Goal: Task Accomplishment & Management: Manage account settings

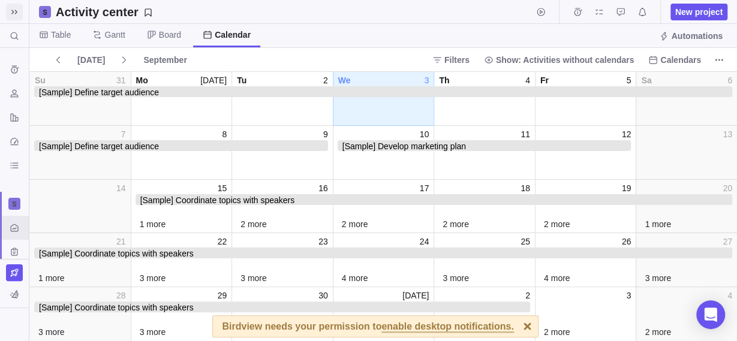
click at [13, 10] on icon at bounding box center [15, 12] width 10 height 10
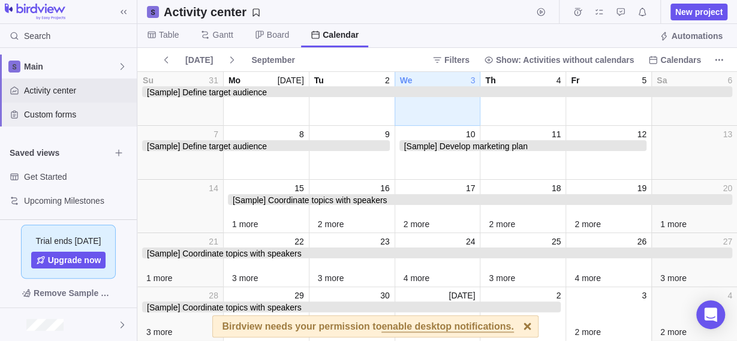
scroll to position [139, 0]
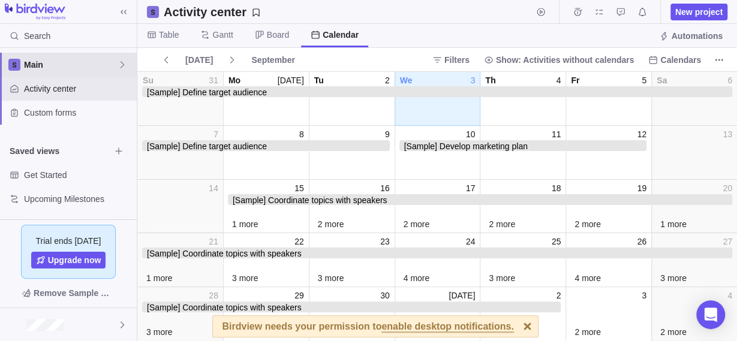
click at [104, 59] on span "Main" at bounding box center [71, 65] width 94 height 12
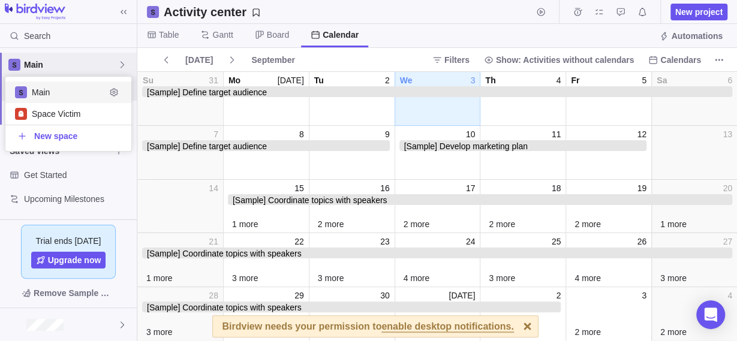
scroll to position [64, 116]
click at [69, 116] on span "Space Victim" at bounding box center [69, 114] width 74 height 12
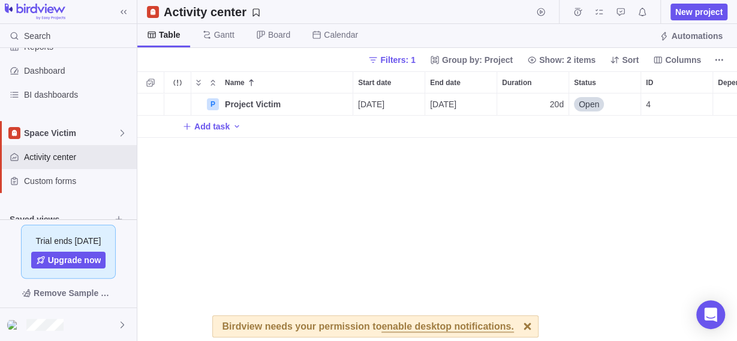
scroll to position [91, 0]
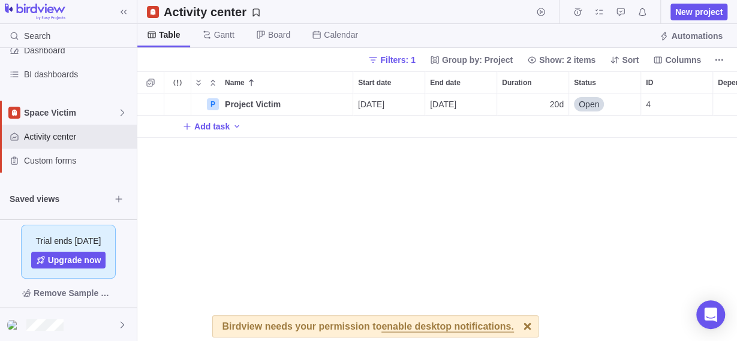
click at [215, 128] on span "Add task" at bounding box center [211, 127] width 35 height 12
type input "Rapat ga jelas"
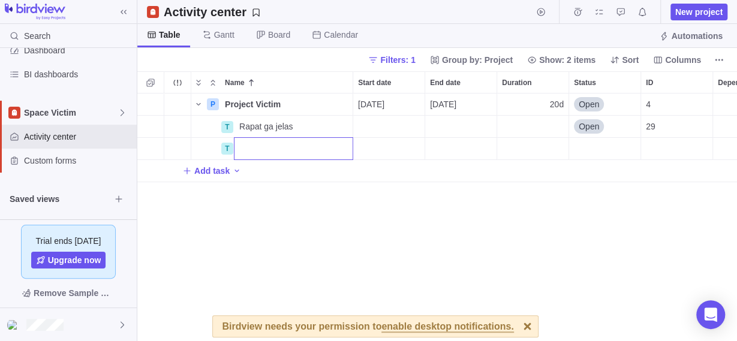
click at [435, 184] on div "P Project Victim Details 09/03/2025 09/30/2025 20d Open 4 T Rapat ga jelas Deta…" at bounding box center [437, 218] width 600 height 248
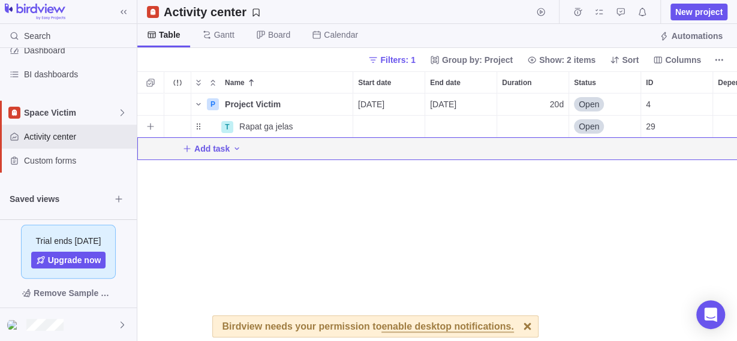
click at [380, 127] on div "Start date" at bounding box center [388, 127] width 71 height 22
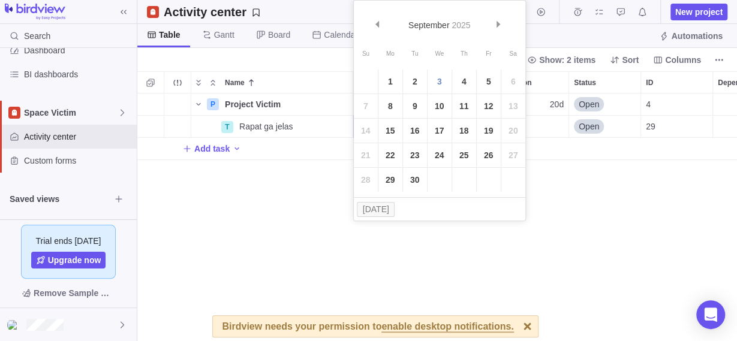
click at [443, 230] on div "P Project Victim Details 09/03/2025 09/30/2025 20d Open 4 T Rapat ga jelas Deta…" at bounding box center [437, 218] width 600 height 248
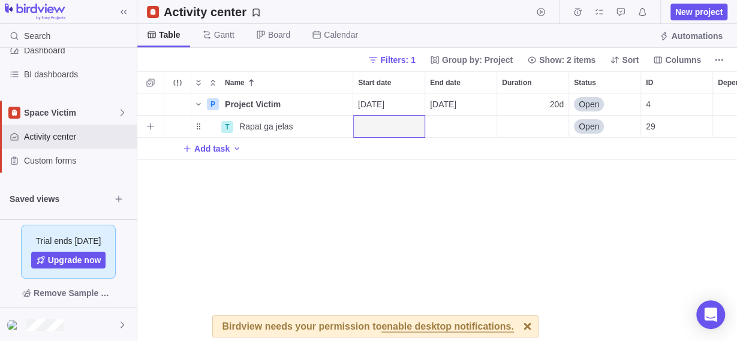
click at [396, 136] on div "Start date" at bounding box center [388, 127] width 71 height 22
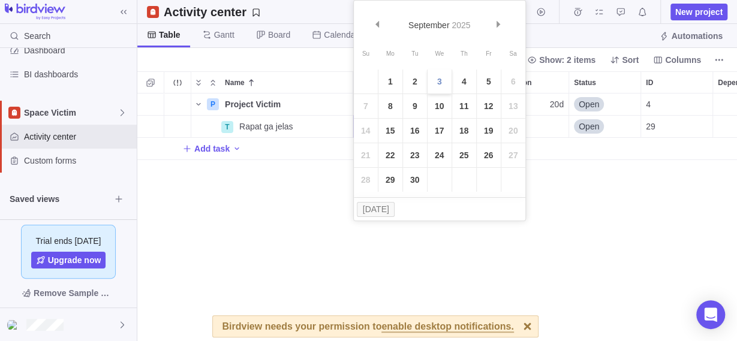
click at [441, 76] on link "3" at bounding box center [440, 82] width 24 height 24
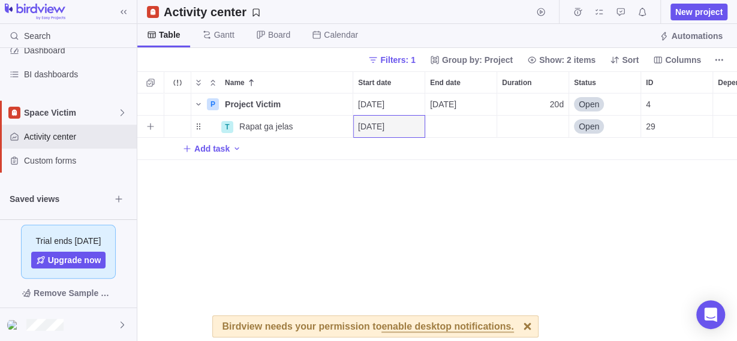
click at [455, 122] on div "End date" at bounding box center [460, 127] width 71 height 22
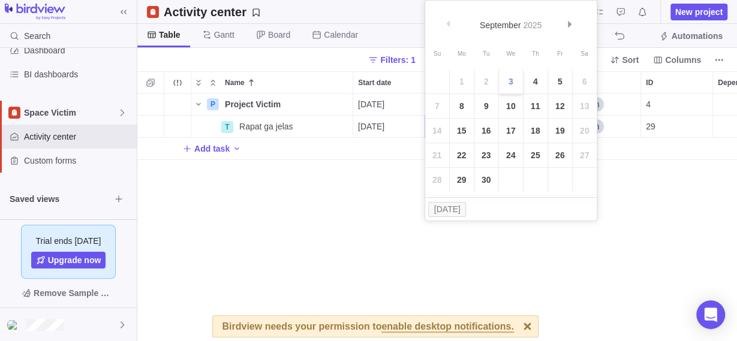
click at [513, 80] on link "3" at bounding box center [511, 82] width 24 height 24
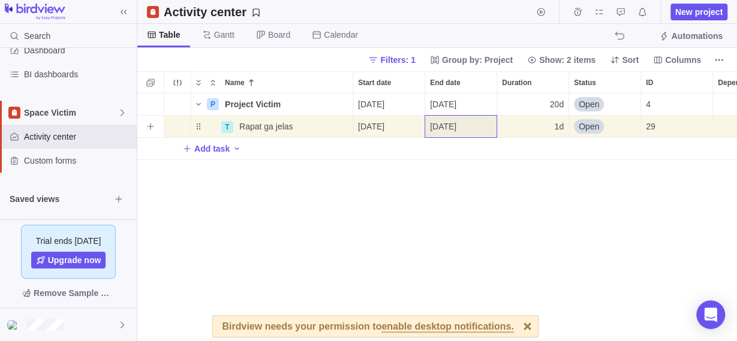
click at [539, 119] on div "1d" at bounding box center [532, 127] width 71 height 22
click at [577, 170] on div "P Project Victim Details 09/03/2025 09/30/2025 20d Open 4 T Rapat ga jelas Deta…" at bounding box center [437, 218] width 600 height 248
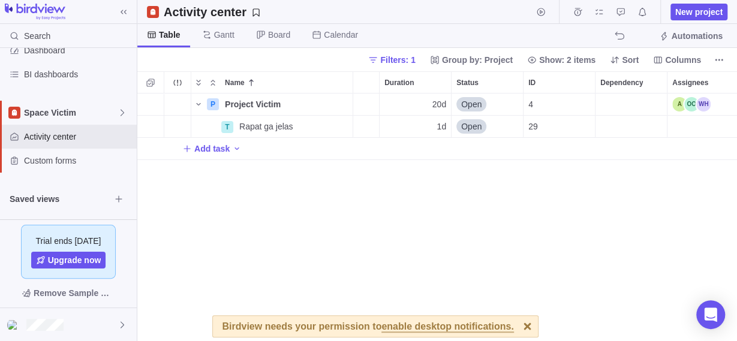
scroll to position [0, 0]
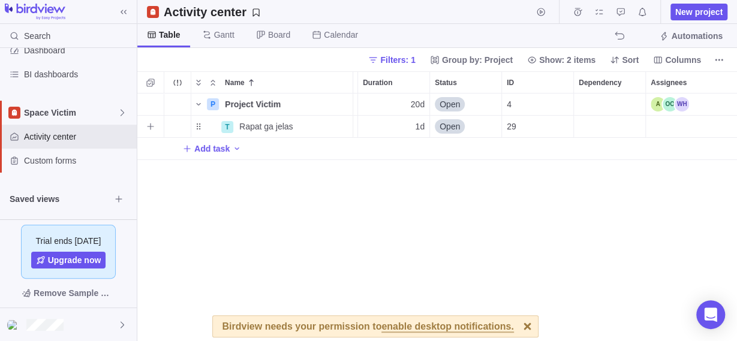
click at [605, 117] on div "Dependency" at bounding box center [609, 127] width 71 height 22
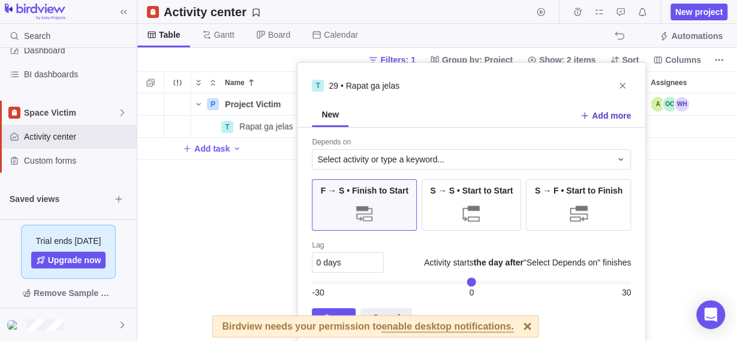
click at [598, 114] on span "Add more" at bounding box center [611, 116] width 39 height 12
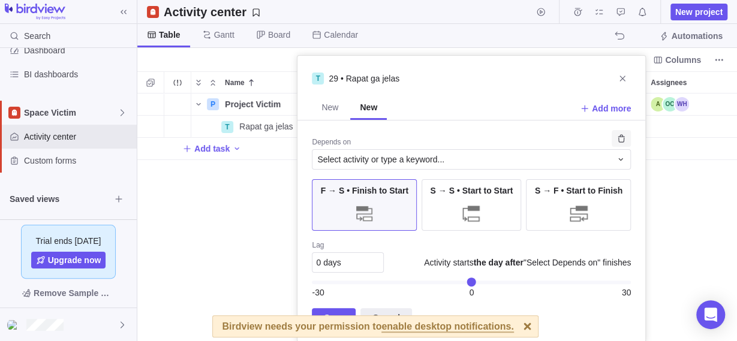
click at [620, 136] on icon "Remove" at bounding box center [622, 139] width 10 height 10
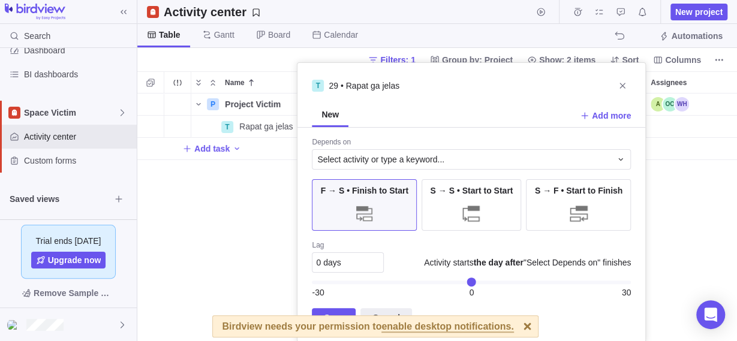
click at [381, 205] on div "F → S • Finish to Start" at bounding box center [364, 205] width 105 height 52
click at [516, 330] on div "Depends on Select activity or type a keyword... F → S • Finish to Start S → S •…" at bounding box center [472, 235] width 348 height 214
click at [515, 322] on div "Save Cancel" at bounding box center [471, 317] width 319 height 19
click at [512, 328] on div "Depends on Select activity or type a keyword... F → S • Finish to Start S → S •…" at bounding box center [472, 235] width 348 height 214
click at [514, 326] on div "Save Cancel" at bounding box center [471, 317] width 319 height 19
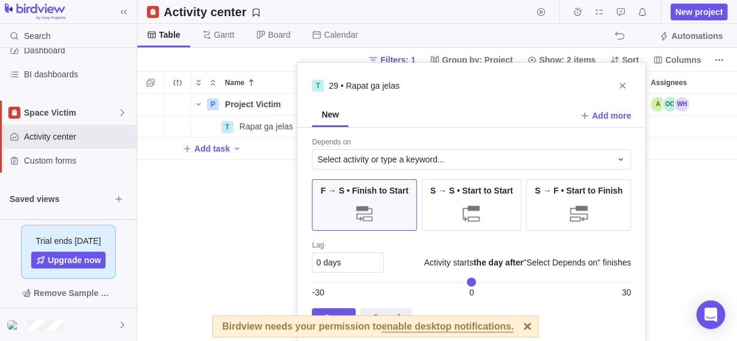
click at [512, 326] on div "Save Cancel" at bounding box center [471, 317] width 319 height 19
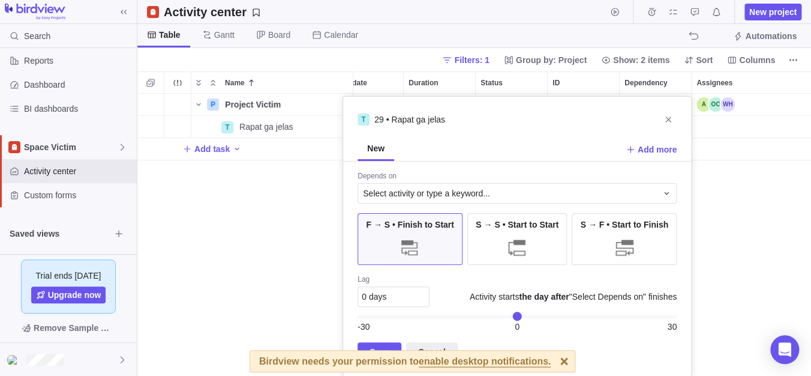
click at [550, 341] on div "Save Cancel" at bounding box center [517, 351] width 319 height 19
click at [398, 341] on span "Save" at bounding box center [380, 351] width 44 height 19
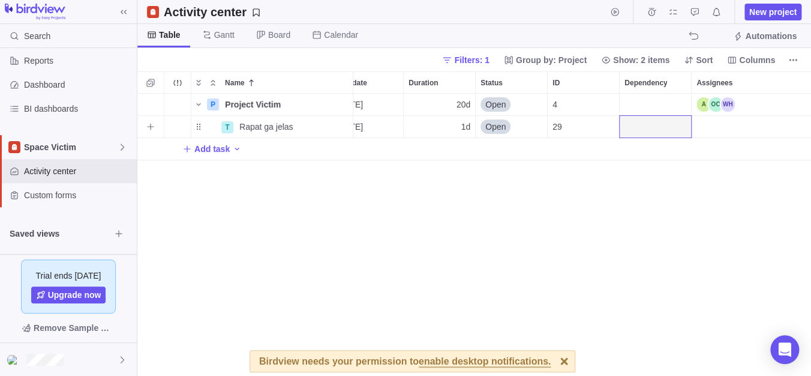
click at [723, 120] on div "Assignees" at bounding box center [752, 127] width 120 height 22
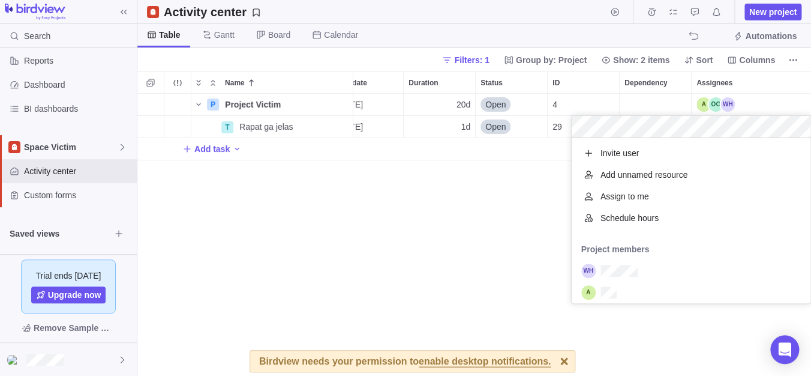
scroll to position [154, 227]
drag, startPoint x: 465, startPoint y: 214, endPoint x: 481, endPoint y: 214, distance: 15.6
click at [469, 214] on div "P Project Victim Details 09/03/2025 09/30/2025 20d Open 4 T Rapat ga jelas Deta…" at bounding box center [474, 235] width 674 height 283
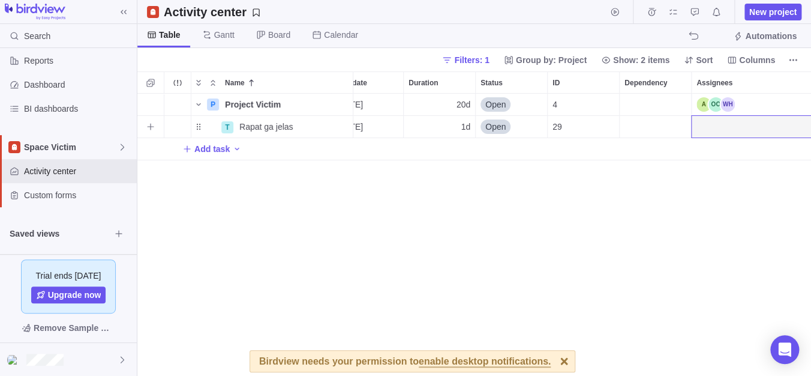
click at [719, 121] on div "Assignees" at bounding box center [752, 127] width 120 height 22
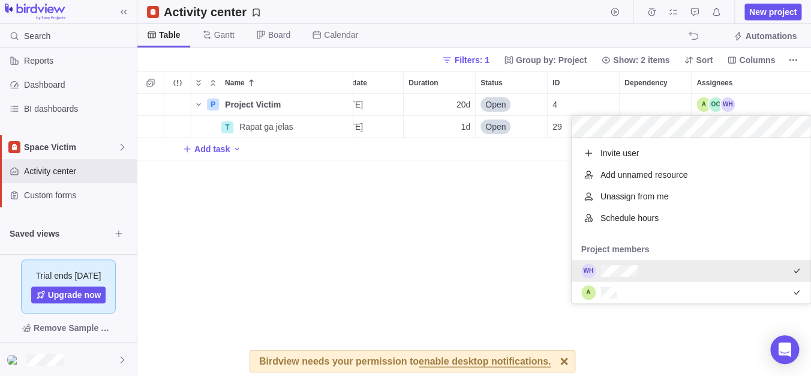
click at [495, 202] on div "P Project Victim Details 09/03/2025 09/30/2025 20d Open 4 T Rapat ga jelas Deta…" at bounding box center [474, 235] width 674 height 283
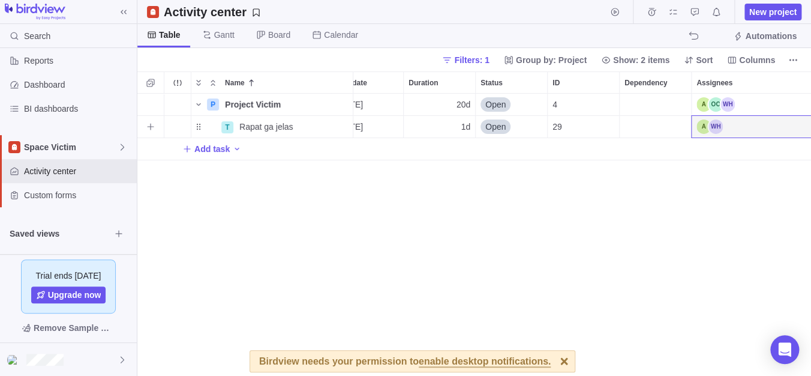
click at [734, 129] on div "Assignees" at bounding box center [752, 127] width 120 height 22
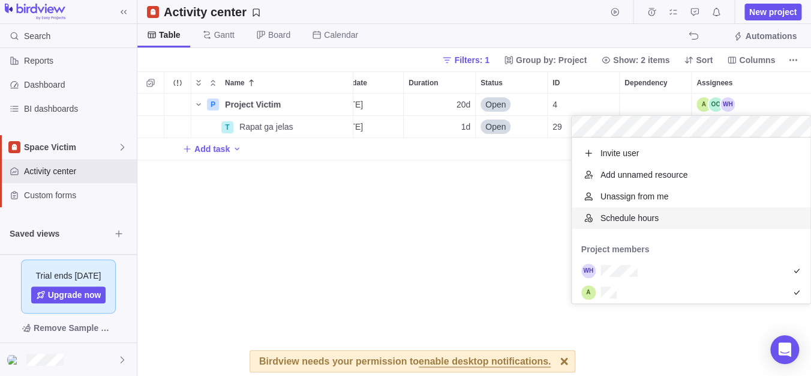
scroll to position [137, 0]
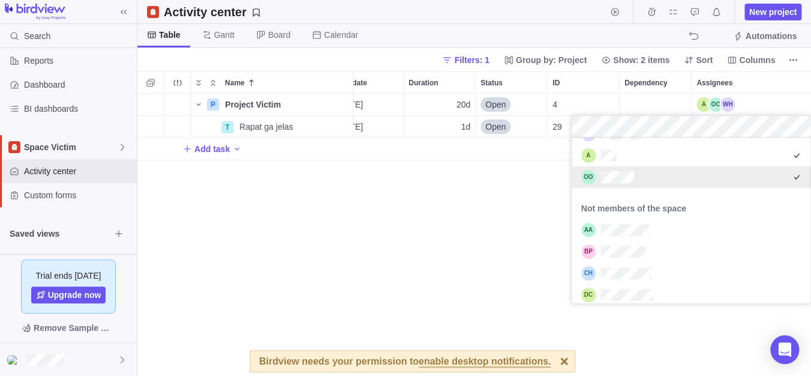
click at [471, 208] on div "P Project Victim Details 09/03/2025 09/30/2025 20d Open 4 T Rapat ga jelas Deta…" at bounding box center [474, 235] width 674 height 283
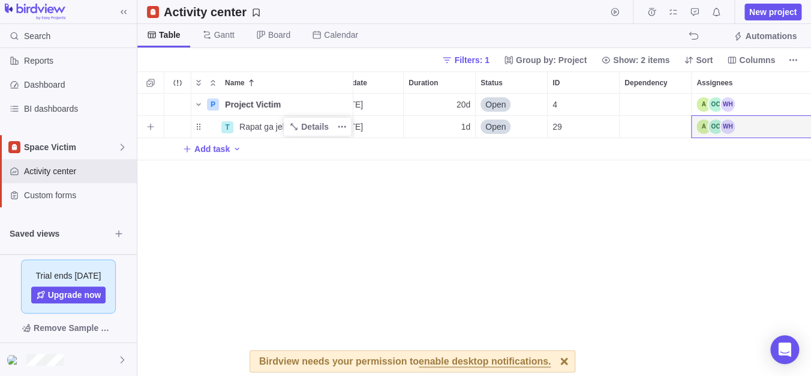
click at [232, 128] on div "T" at bounding box center [227, 127] width 12 height 12
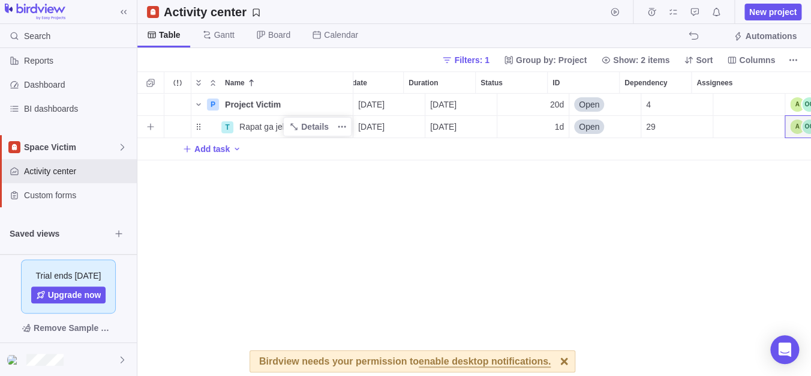
scroll to position [0, 0]
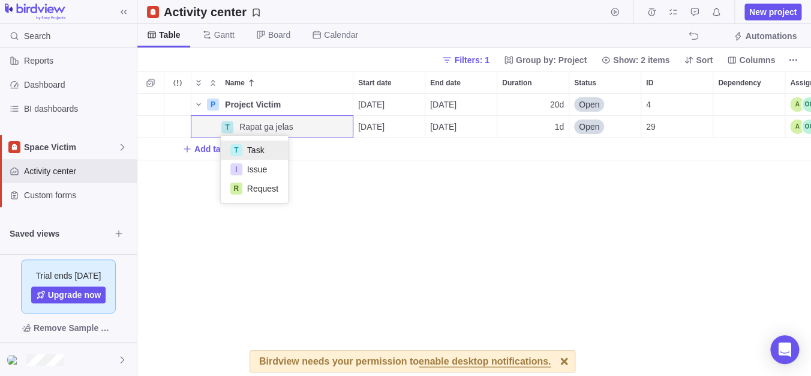
drag, startPoint x: 335, startPoint y: 197, endPoint x: 265, endPoint y: 148, distance: 85.2
click at [334, 197] on div "P Project Victim Details 09/03/2025 09/30/2025 20d Open 4 T Rapat ga jelas Deta…" at bounding box center [474, 235] width 674 height 283
click at [251, 124] on span "Rapat ga jelas" at bounding box center [266, 127] width 54 height 12
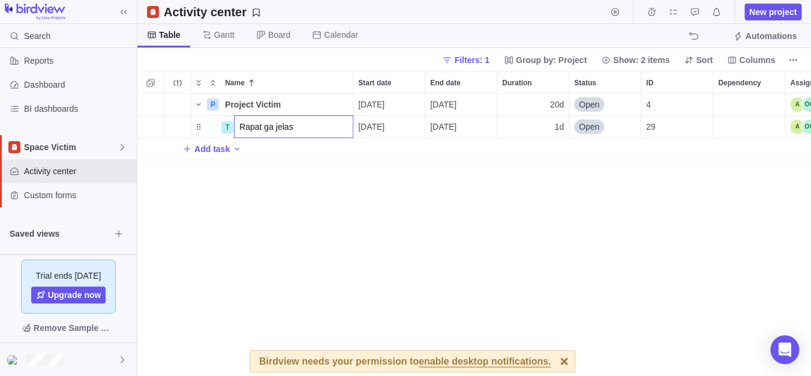
click at [352, 205] on div "P Project Victim Details 09/03/2025 09/30/2025 20d Open 4 T Rapat ga jelas 09/0…" at bounding box center [474, 235] width 674 height 283
click at [699, 127] on div "29" at bounding box center [676, 127] width 71 height 22
click at [579, 189] on div "P Project Victim Details 09/03/2025 09/30/2025 20d Open 4 T Rapat ga jelas Deta…" at bounding box center [474, 235] width 674 height 283
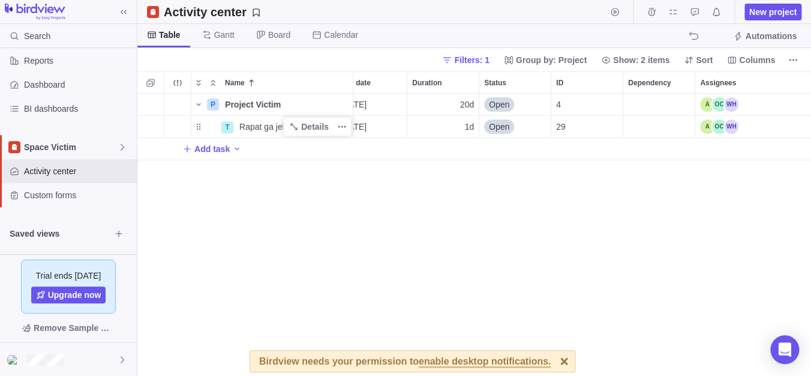
scroll to position [0, 91]
click at [737, 130] on div "Assignees" at bounding box center [755, 127] width 120 height 22
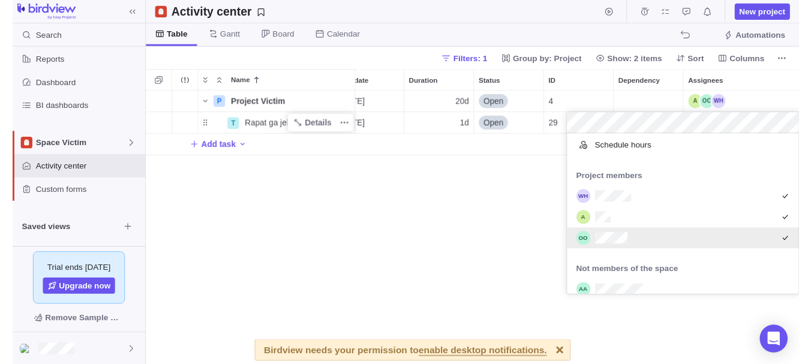
scroll to position [137, 0]
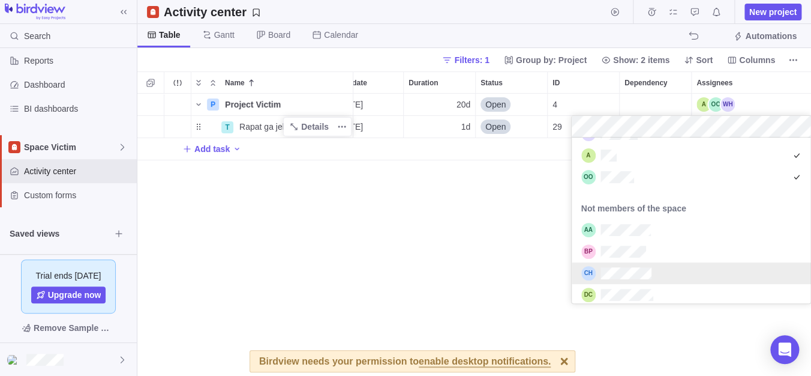
drag, startPoint x: 392, startPoint y: 295, endPoint x: 389, endPoint y: 283, distance: 11.6
click at [391, 295] on div "P Project Victim Details 09/03/2025 09/30/2025 20d Open 4 T Rapat ga jelas Deta…" at bounding box center [474, 235] width 674 height 283
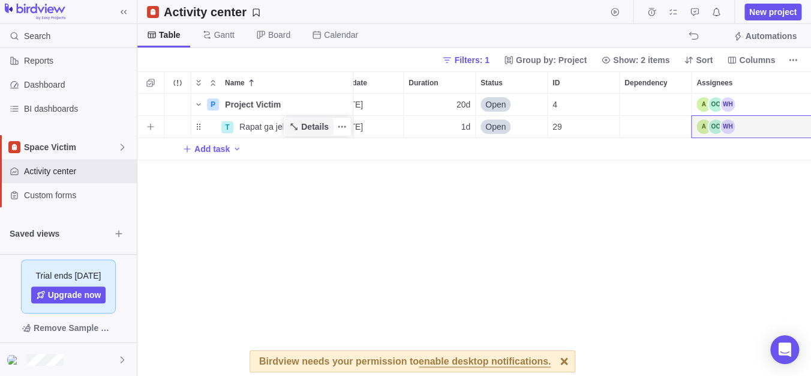
click at [305, 128] on span "Details" at bounding box center [315, 127] width 28 height 12
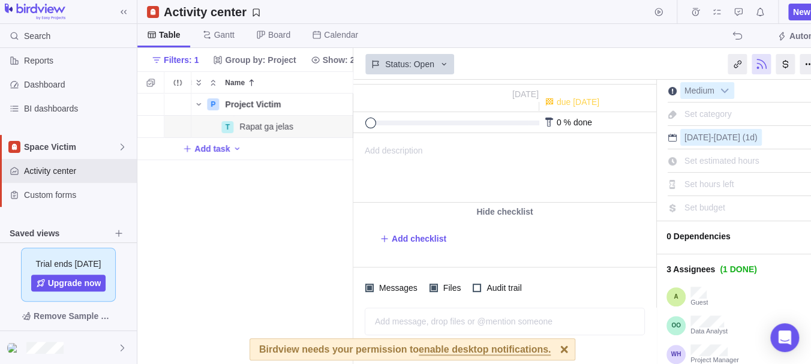
scroll to position [125, 0]
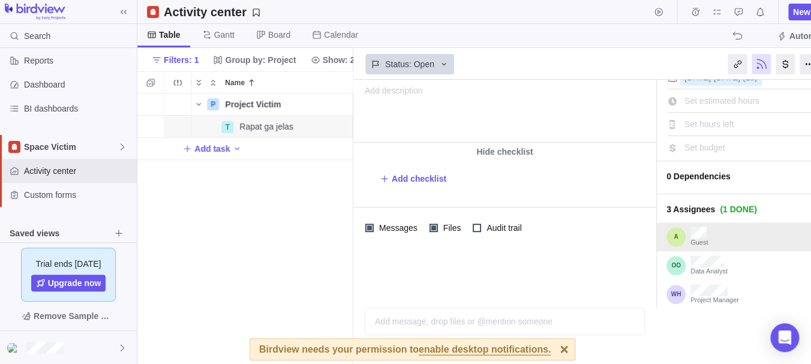
click at [693, 223] on div "Guest" at bounding box center [756, 237] width 198 height 29
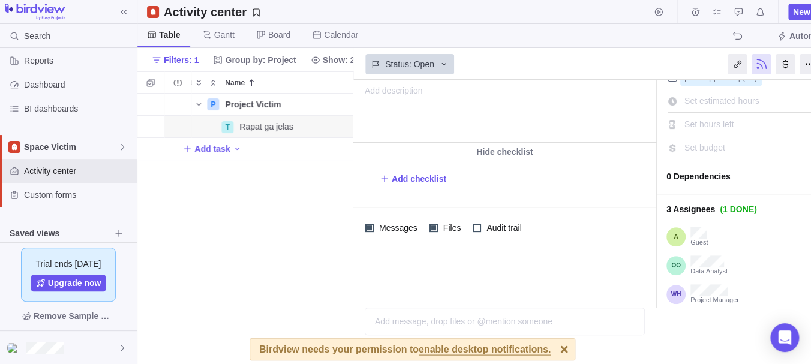
scroll to position [0, 0]
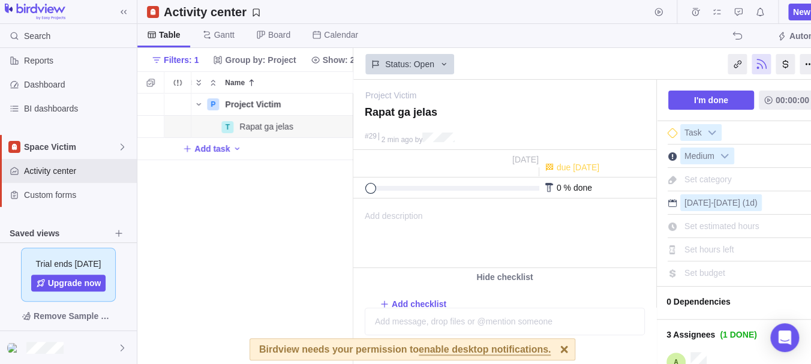
click at [554, 341] on div at bounding box center [564, 349] width 21 height 21
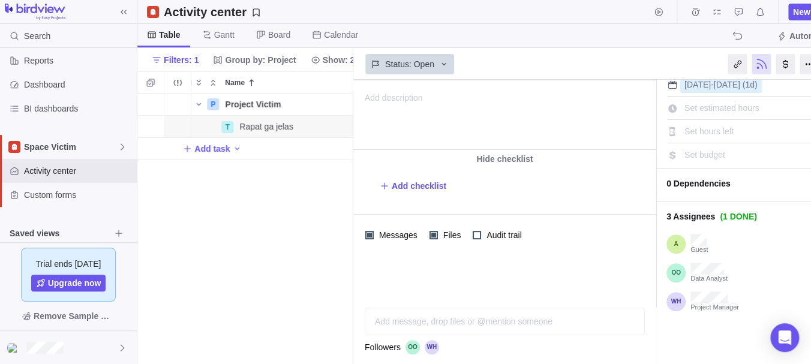
scroll to position [125, 0]
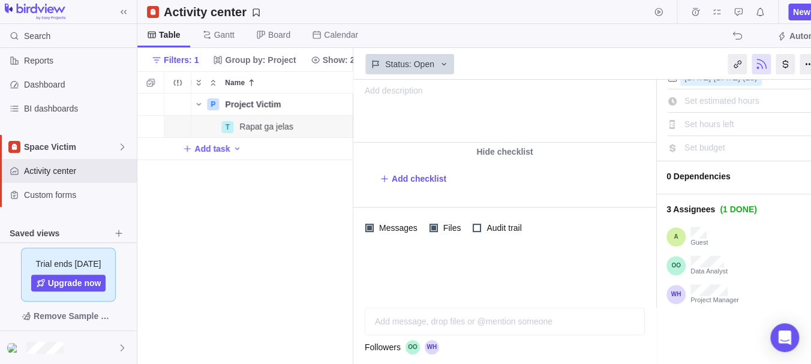
click at [455, 341] on div "Followers" at bounding box center [505, 347] width 280 height 14
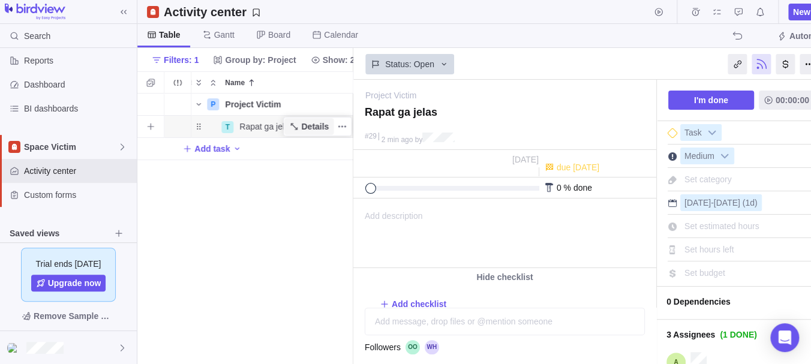
click at [319, 128] on span "Details" at bounding box center [315, 127] width 28 height 12
click at [338, 128] on icon "More actions" at bounding box center [342, 127] width 10 height 10
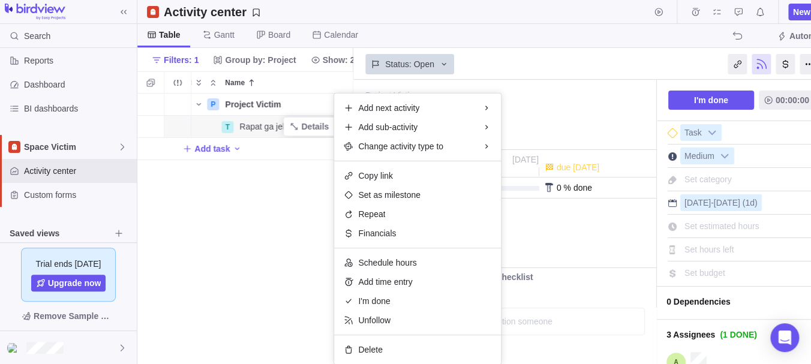
click at [286, 244] on div "P Project Victim Details 09/03/2025 09/30/2025 20d Open 4 T Rapat ga jelas Deta…" at bounding box center [245, 229] width 216 height 271
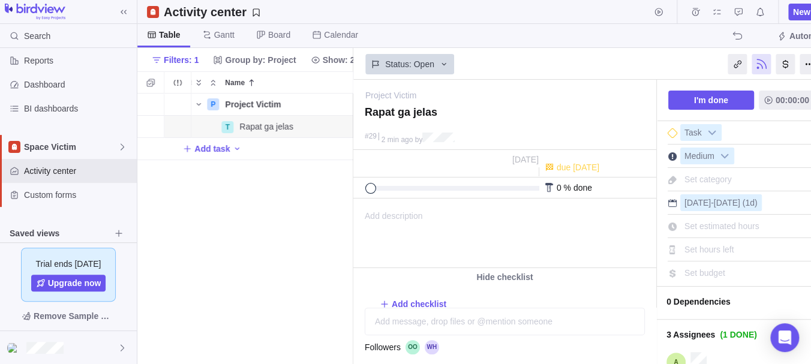
click at [261, 176] on div "P Project Victim Details 09/03/2025 09/30/2025 20d Open 4 T Rapat ga jelas Deta…" at bounding box center [245, 229] width 216 height 271
click at [444, 62] on icon at bounding box center [444, 64] width 10 height 10
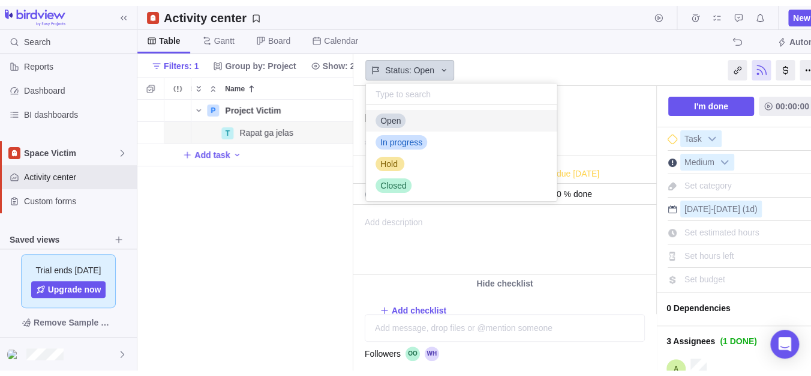
scroll to position [84, 179]
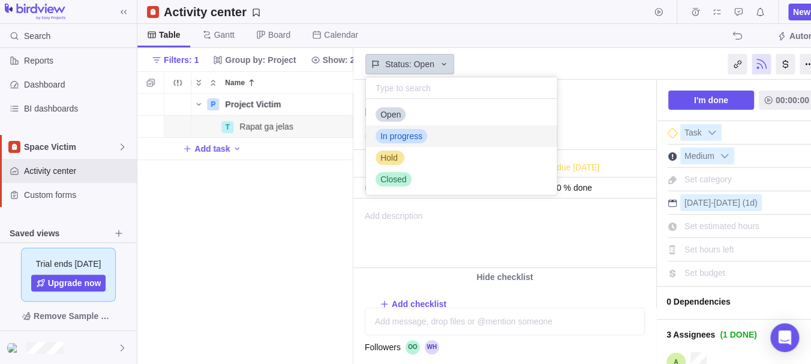
click at [268, 217] on body "Search Time logs history Resources Reports Dashboard BI dashboards Space Victim…" at bounding box center [405, 182] width 811 height 364
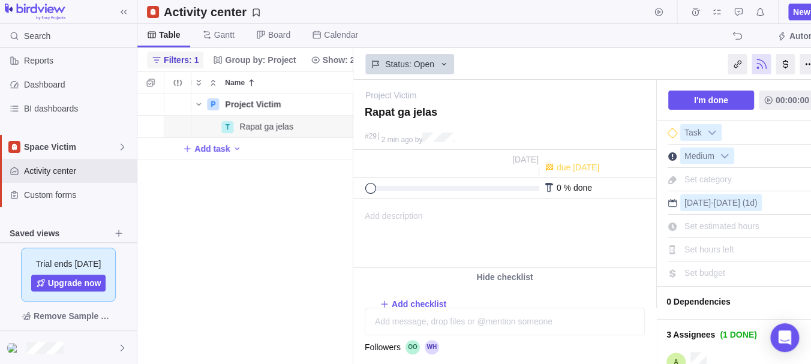
click at [186, 59] on span "Filters: 1" at bounding box center [181, 60] width 35 height 12
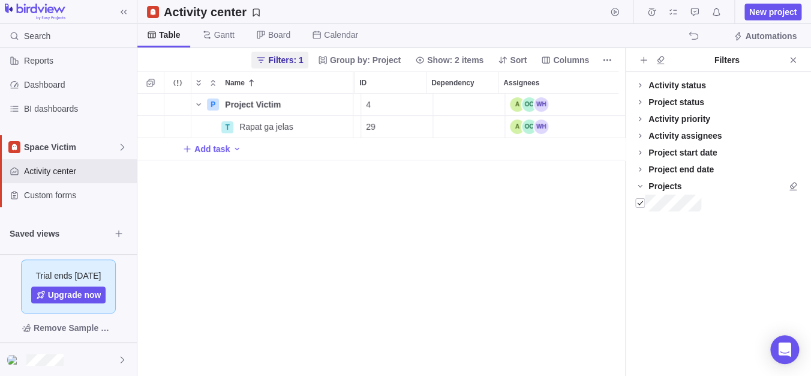
scroll to position [0, 280]
click at [737, 59] on icon "Close" at bounding box center [793, 60] width 10 height 10
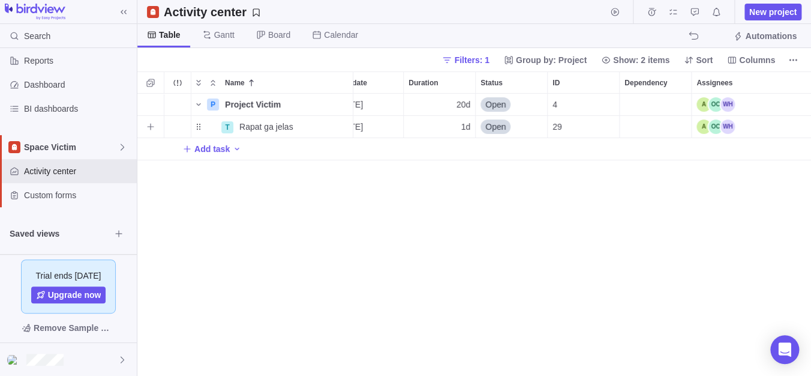
click at [717, 124] on div "Assignees" at bounding box center [715, 126] width 38 height 14
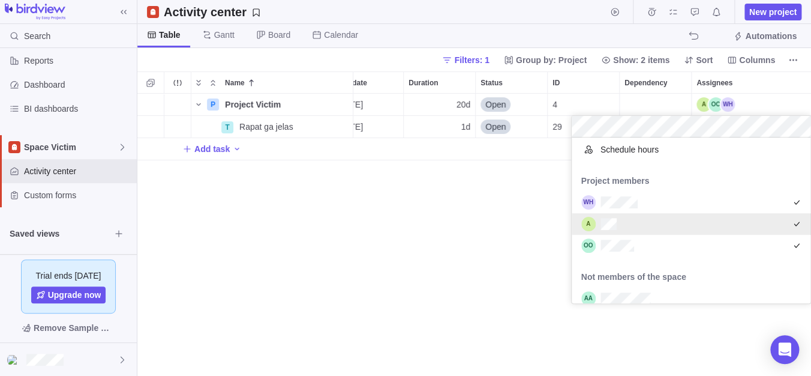
click at [679, 224] on div "grid" at bounding box center [691, 224] width 239 height 22
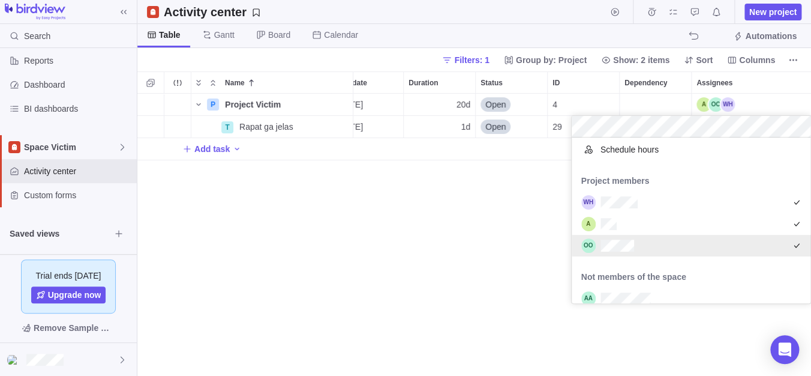
click at [476, 268] on div "P Project Victim Details 09/03/2025 09/30/2025 20d Open 4 T Rapat ga jelas Deta…" at bounding box center [474, 235] width 674 height 283
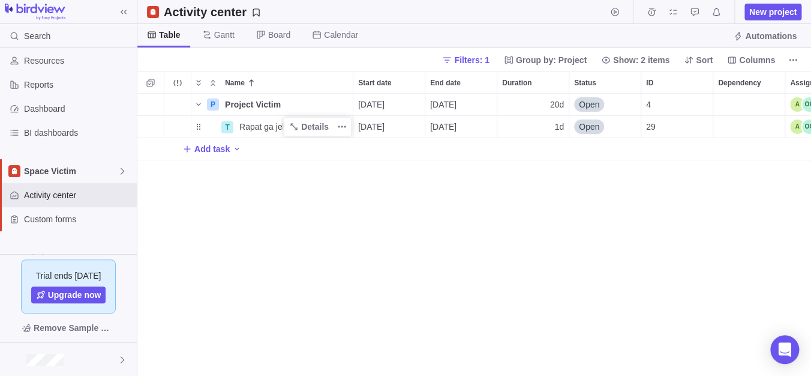
scroll to position [271, 662]
click at [204, 130] on div "Name" at bounding box center [205, 127] width 29 height 10
click at [152, 128] on icon "Add sub-activity" at bounding box center [151, 127] width 10 height 10
click at [360, 189] on div "P Project Victim Details 09/03/2025 09/30/2025 20d Open 4 T Rapat ga jelas Deta…" at bounding box center [474, 235] width 674 height 283
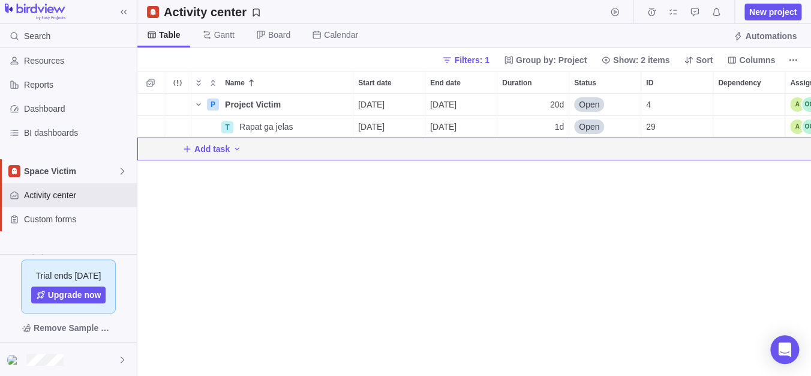
click at [260, 186] on div "P Project Victim Details 09/03/2025 09/30/2025 20d Open 4 T Rapat ga jelas Deta…" at bounding box center [474, 235] width 674 height 283
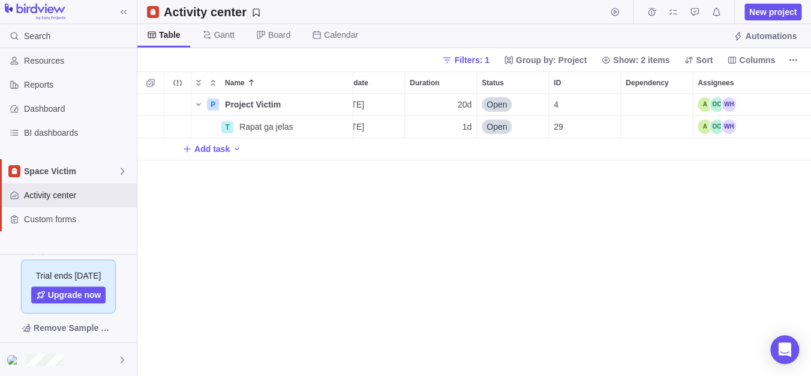
scroll to position [0, 94]
click at [723, 128] on div "Assignees" at bounding box center [715, 126] width 38 height 14
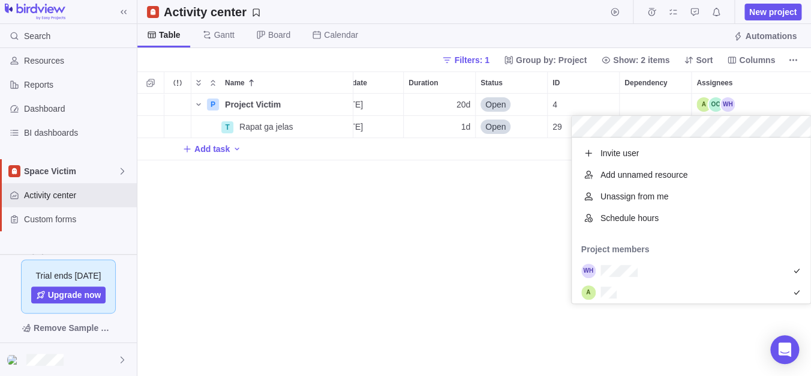
scroll to position [154, 227]
click at [680, 217] on div "Schedule hours" at bounding box center [691, 218] width 239 height 22
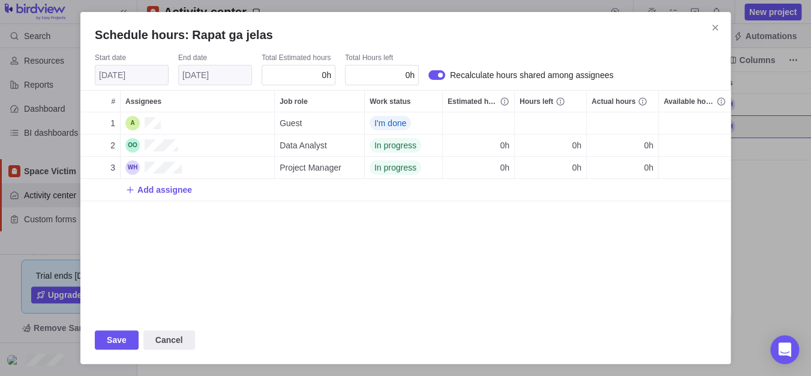
scroll to position [191, 638]
click at [392, 121] on span "I'm done" at bounding box center [390, 123] width 32 height 12
click at [412, 147] on span "In progress" at bounding box center [400, 151] width 42 height 12
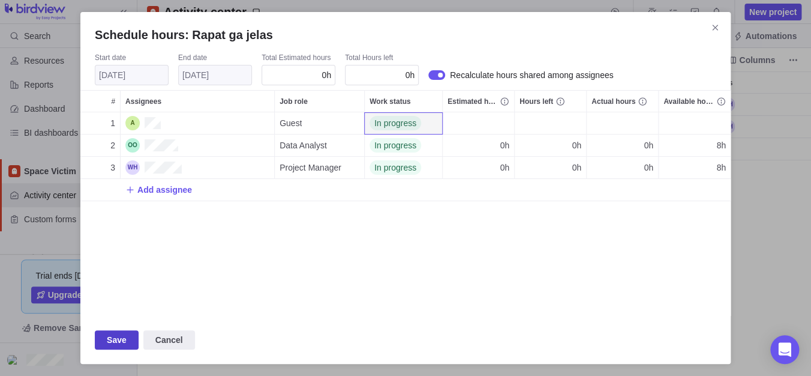
click at [115, 341] on span "Save" at bounding box center [117, 339] width 20 height 14
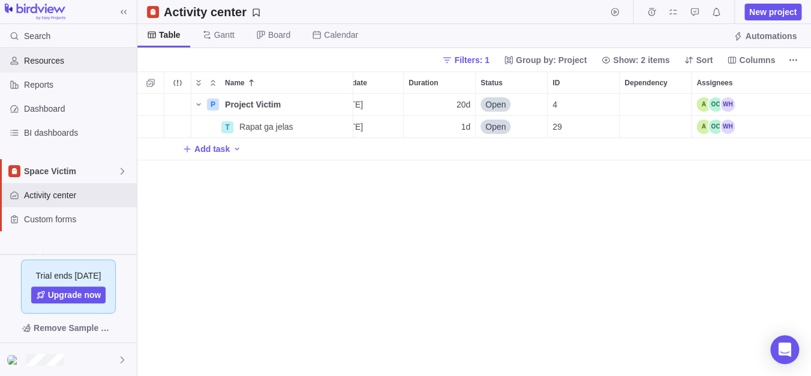
click at [71, 62] on span "Resources" at bounding box center [78, 61] width 108 height 12
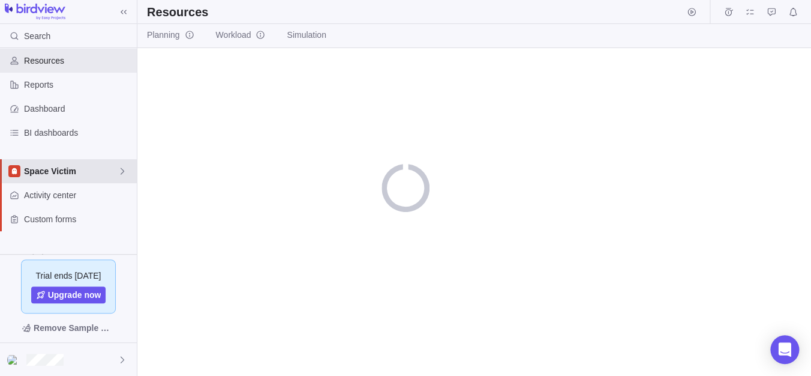
click at [97, 169] on span "Space Victim" at bounding box center [71, 171] width 94 height 12
click at [77, 220] on span "Space Victim" at bounding box center [69, 220] width 74 height 12
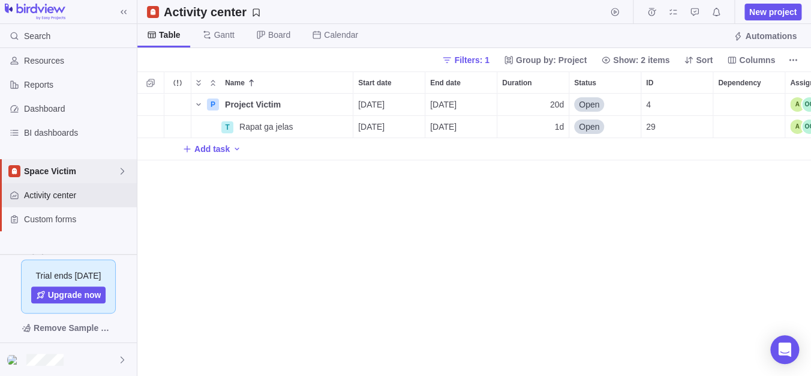
scroll to position [271, 662]
click at [62, 106] on span "Dashboard" at bounding box center [78, 109] width 108 height 12
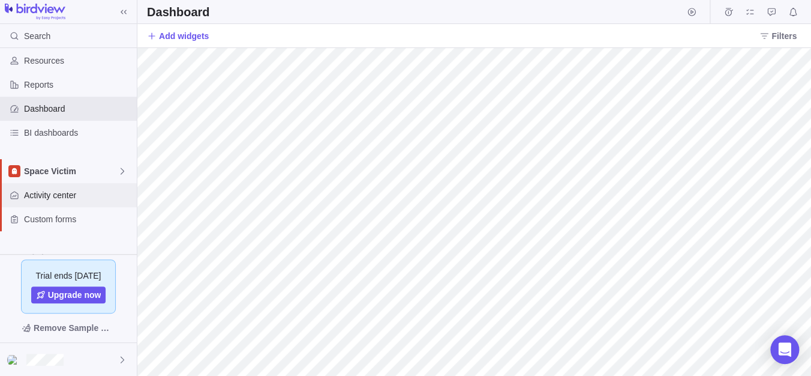
click at [90, 188] on div "Activity center" at bounding box center [68, 195] width 137 height 24
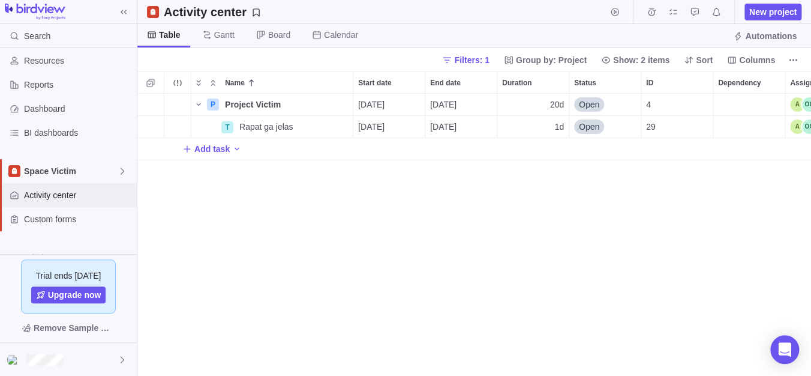
scroll to position [271, 662]
click at [90, 217] on span "Custom forms" at bounding box center [78, 219] width 108 height 12
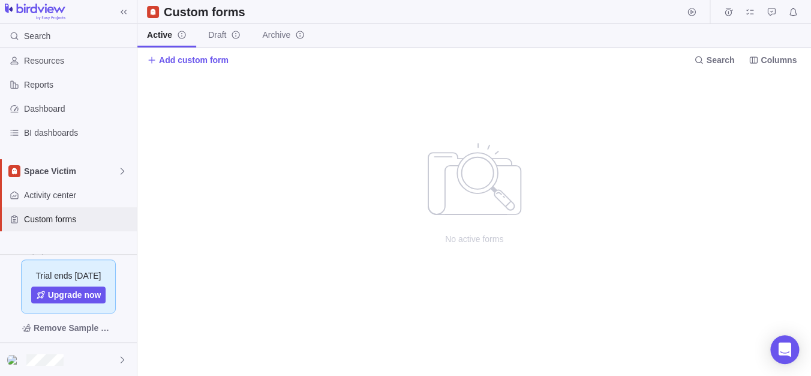
scroll to position [57, 0]
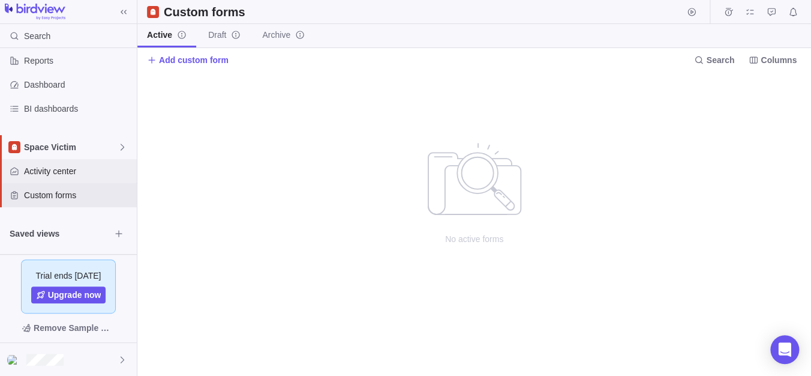
click at [80, 165] on span "Activity center" at bounding box center [78, 171] width 108 height 12
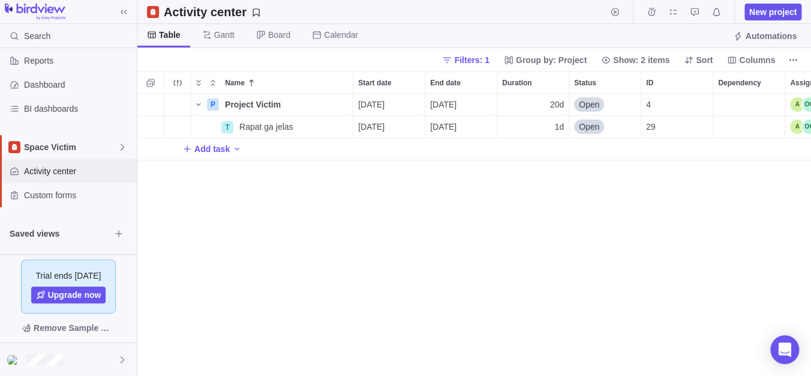
scroll to position [271, 662]
click at [627, 58] on span "Show: 2 items" at bounding box center [641, 60] width 56 height 12
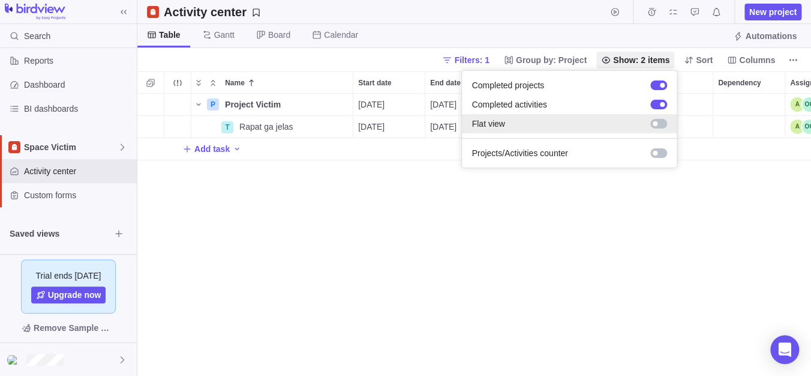
click at [662, 122] on div at bounding box center [658, 124] width 17 height 10
click at [662, 122] on div at bounding box center [662, 123] width 5 height 5
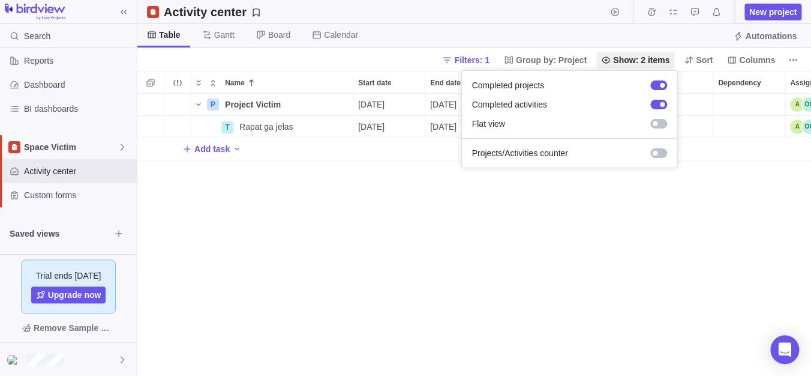
click at [466, 271] on body "Search Time logs history Resources Reports Dashboard BI dashboards Space Victim…" at bounding box center [405, 188] width 811 height 376
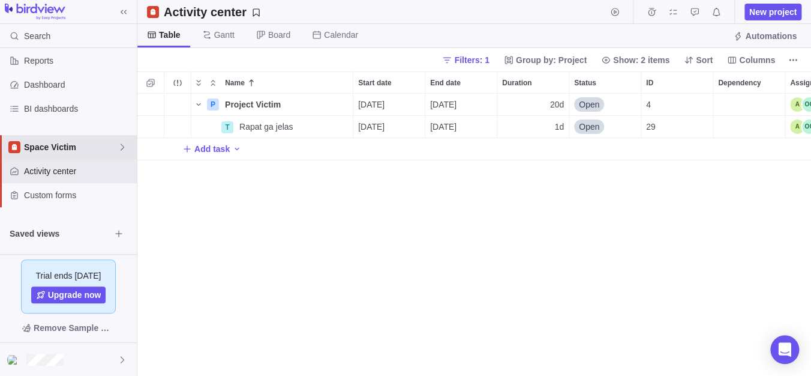
click at [106, 146] on span "Space Victim" at bounding box center [71, 147] width 94 height 12
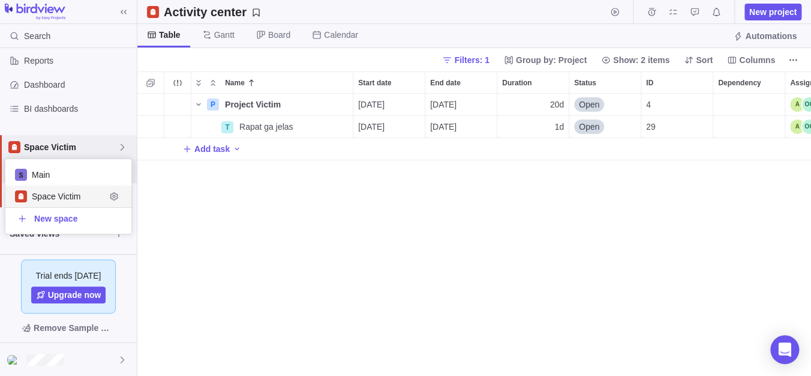
scroll to position [62, 115]
click at [63, 220] on span "New space" at bounding box center [55, 218] width 43 height 12
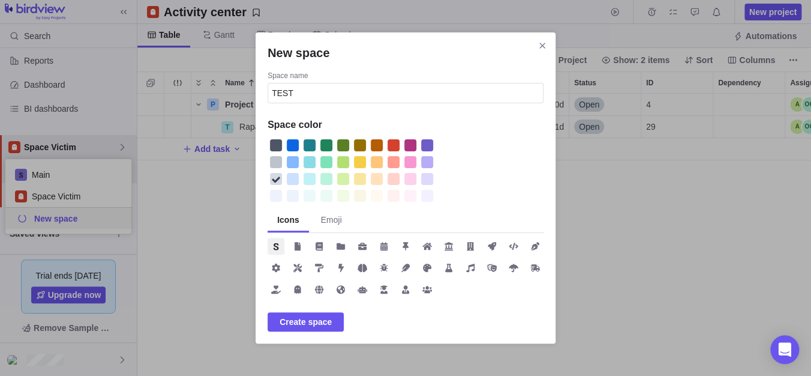
type input "TEST"
click at [293, 146] on div "New space" at bounding box center [293, 145] width 12 height 12
click at [340, 270] on icon "New space" at bounding box center [340, 267] width 5 height 8
click at [293, 337] on div "New space Space name TEST Space color Icons Emoji Create space" at bounding box center [406, 187] width 300 height 311
drag, startPoint x: 295, startPoint y: 322, endPoint x: 395, endPoint y: 293, distance: 105.0
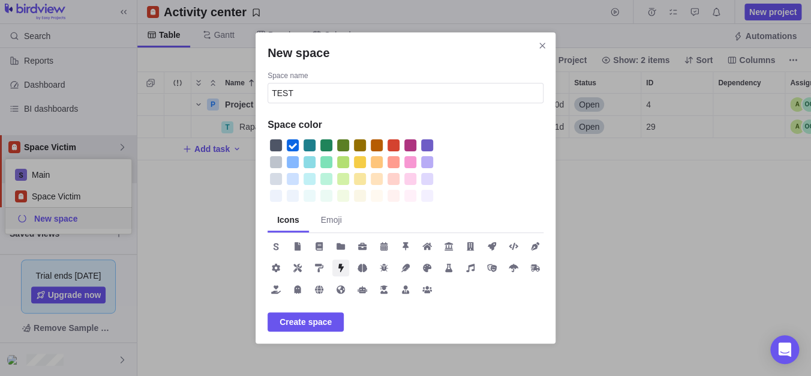
click at [295, 322] on span "Create space" at bounding box center [306, 321] width 52 height 14
click at [546, 44] on icon "Close" at bounding box center [542, 46] width 10 height 10
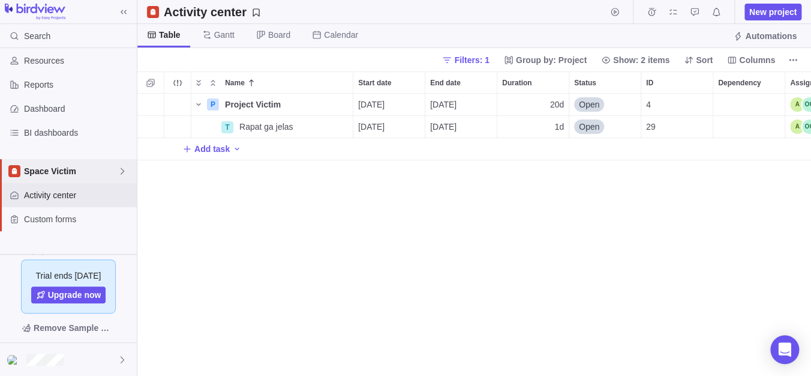
scroll to position [33, 0]
click at [124, 173] on icon at bounding box center [123, 171] width 10 height 10
drag, startPoint x: 329, startPoint y: 239, endPoint x: 440, endPoint y: 293, distance: 123.1
click at [329, 239] on body "Search Time logs history Resources Reports Dashboard BI dashboards Space Victim…" at bounding box center [405, 188] width 811 height 376
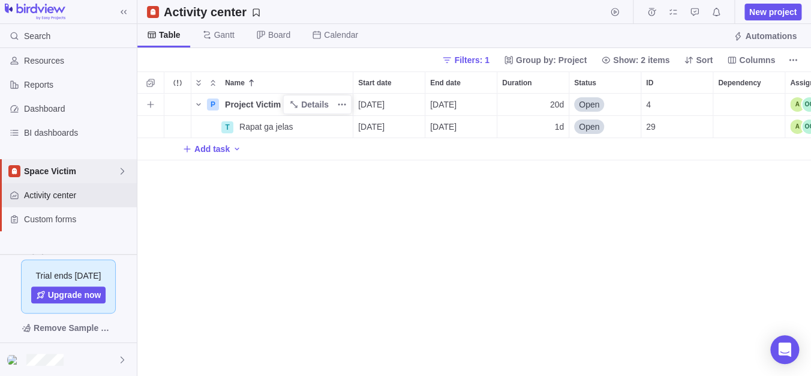
scroll to position [271, 662]
click at [122, 178] on div "Space Victim" at bounding box center [68, 171] width 137 height 24
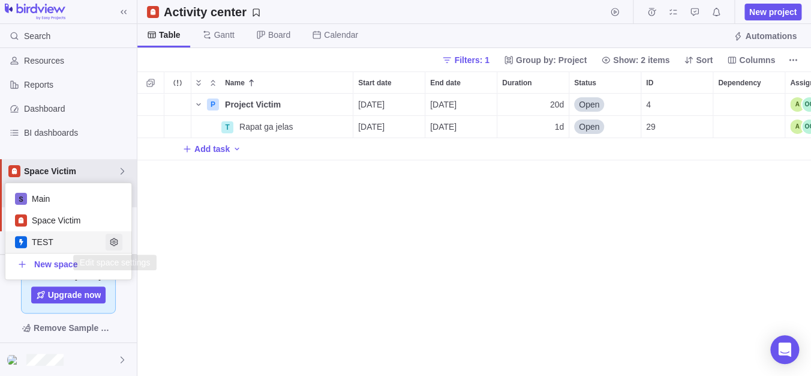
scroll to position [271, 662]
click at [116, 241] on icon "Edit space settings" at bounding box center [114, 242] width 10 height 10
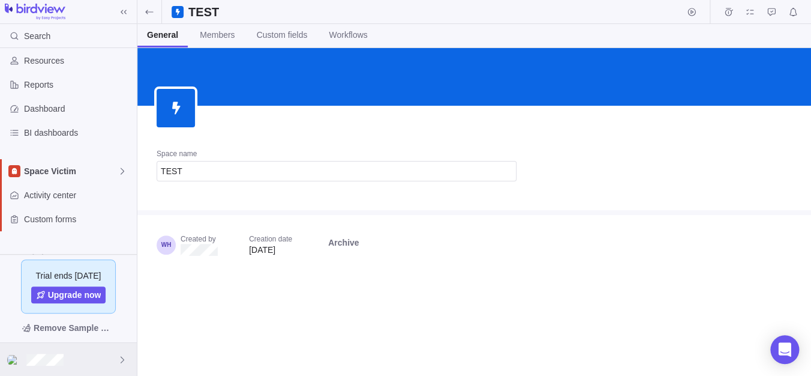
click at [85, 356] on div at bounding box center [68, 359] width 137 height 33
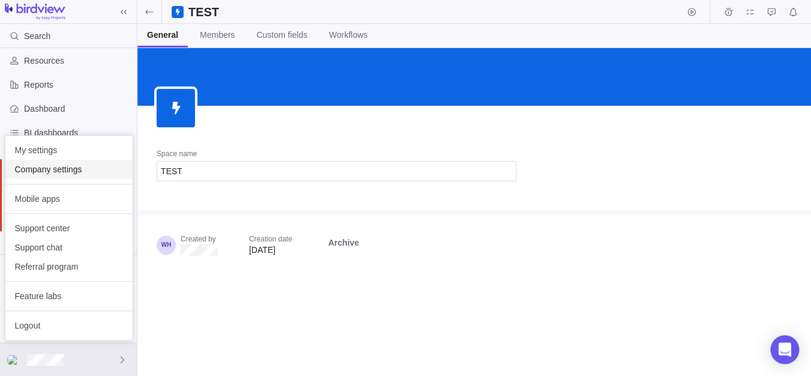
click at [75, 170] on span "Company settings" at bounding box center [69, 169] width 108 height 12
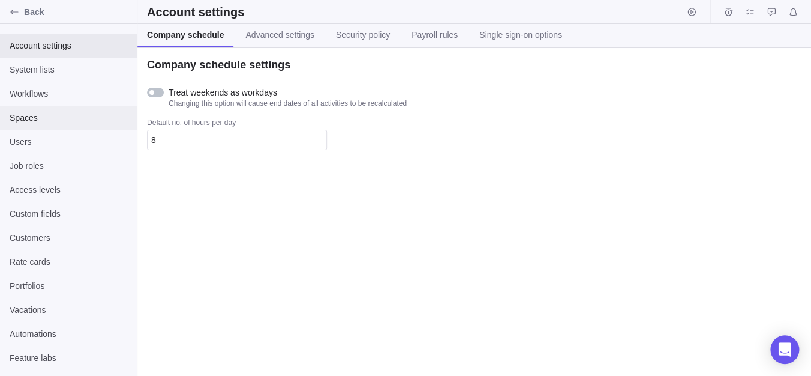
click at [52, 117] on span "Spaces" at bounding box center [69, 118] width 118 height 12
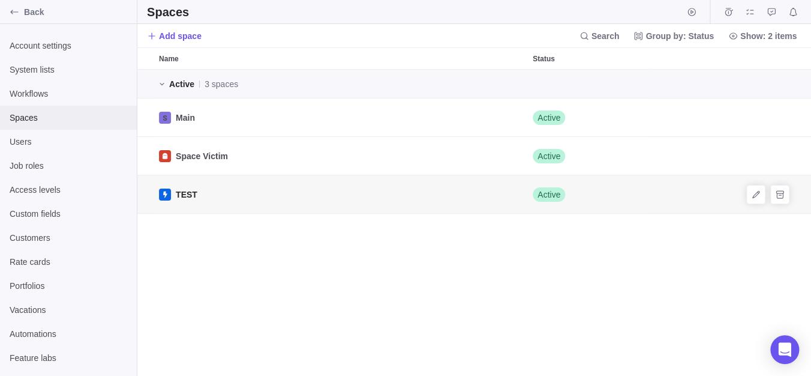
scroll to position [295, 662]
click at [784, 194] on icon "Archive" at bounding box center [780, 195] width 10 height 10
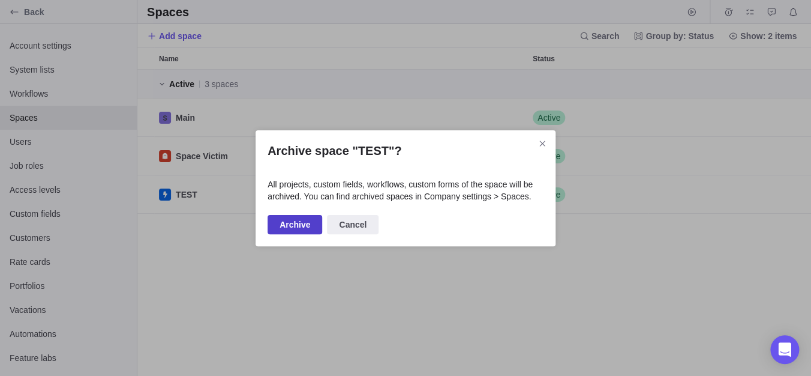
click at [277, 220] on span "Archive" at bounding box center [295, 224] width 55 height 19
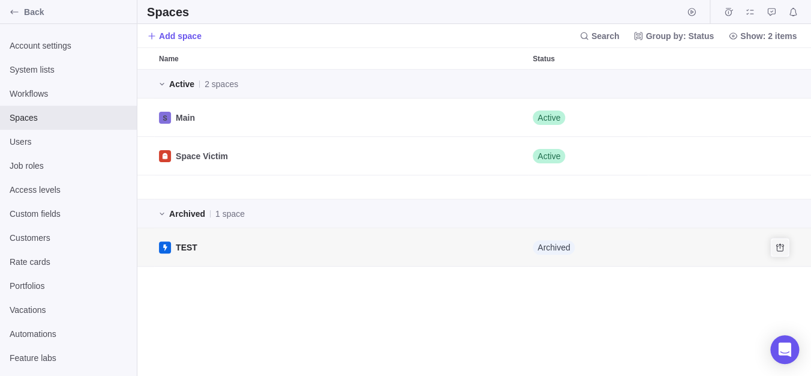
click at [776, 248] on icon "Unarchive" at bounding box center [780, 247] width 10 height 10
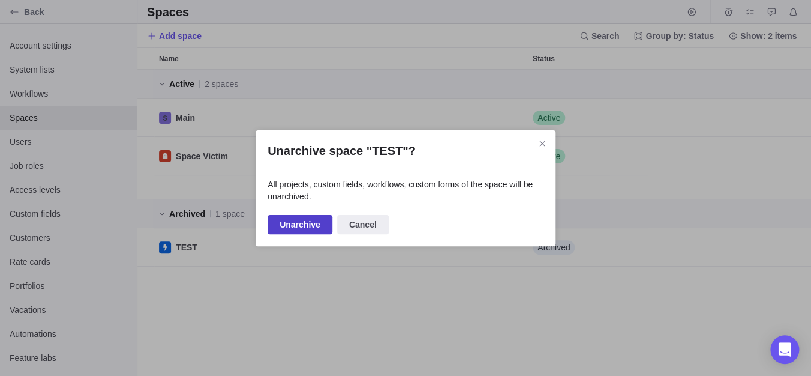
click at [316, 225] on span "Unarchive" at bounding box center [300, 224] width 41 height 14
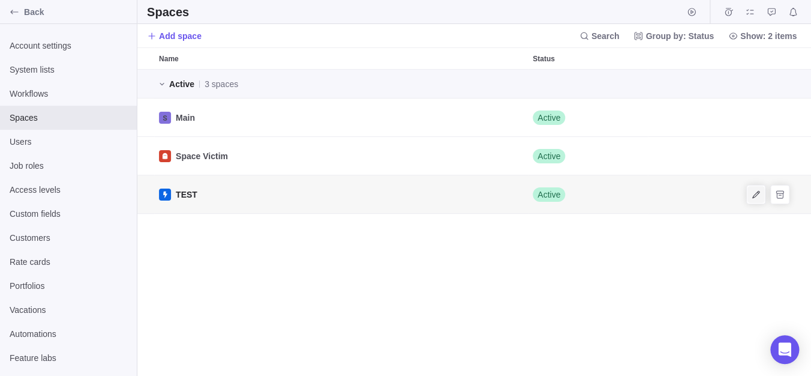
click at [757, 193] on icon "Edit" at bounding box center [756, 195] width 10 height 10
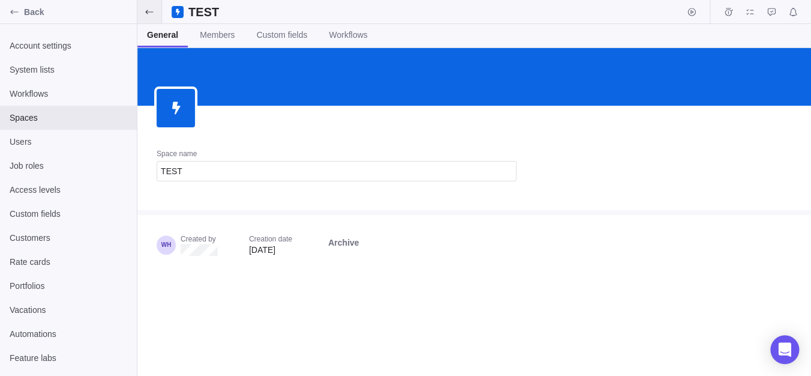
click at [151, 2] on span at bounding box center [149, 11] width 24 height 23
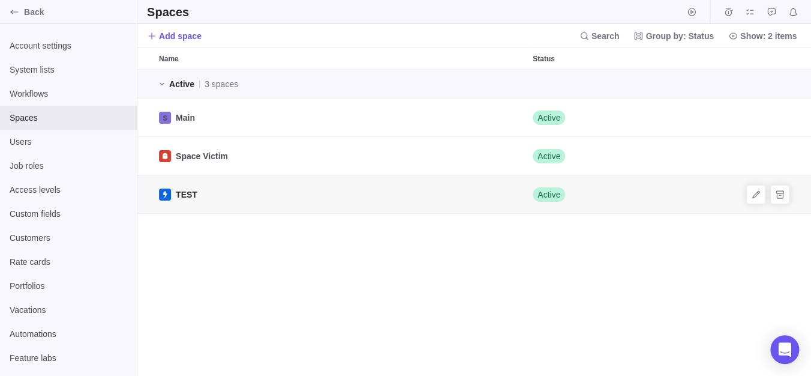
scroll to position [295, 662]
click at [786, 196] on span "Archive" at bounding box center [779, 194] width 17 height 17
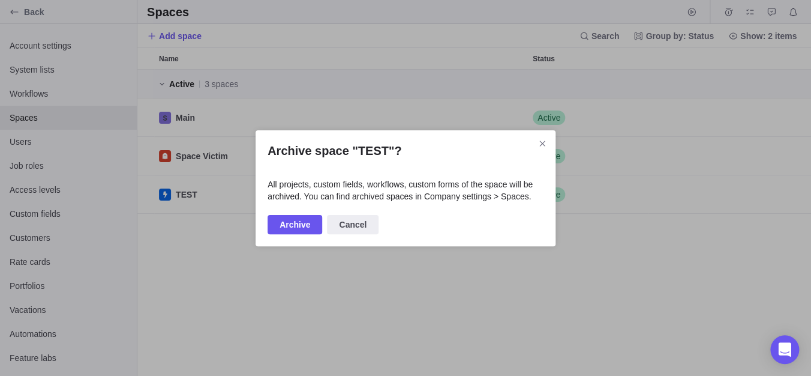
drag, startPoint x: 294, startPoint y: 224, endPoint x: 340, endPoint y: 242, distance: 49.6
click at [293, 223] on span "Archive" at bounding box center [295, 224] width 31 height 14
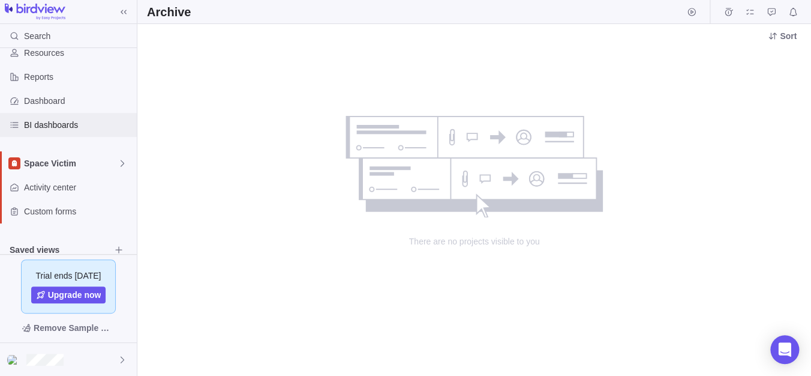
scroll to position [57, 0]
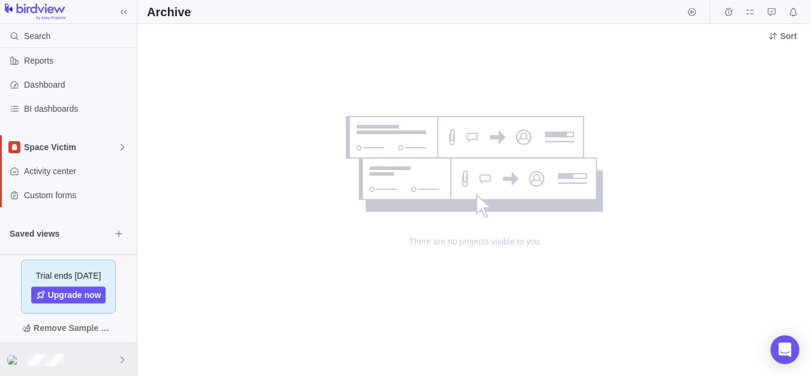
click at [88, 360] on div at bounding box center [68, 359] width 137 height 33
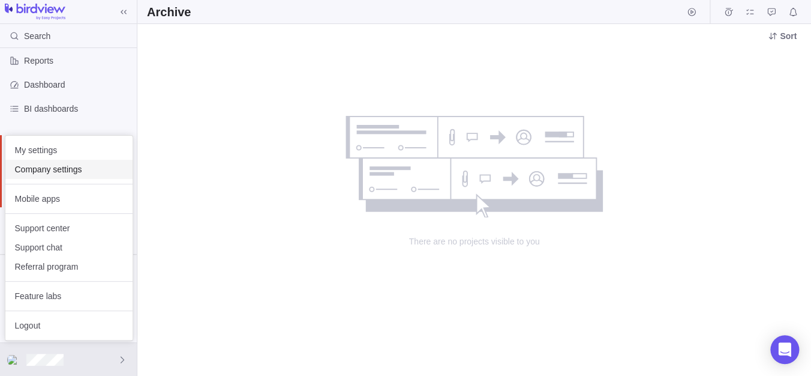
click at [53, 170] on span "Company settings" at bounding box center [69, 169] width 108 height 12
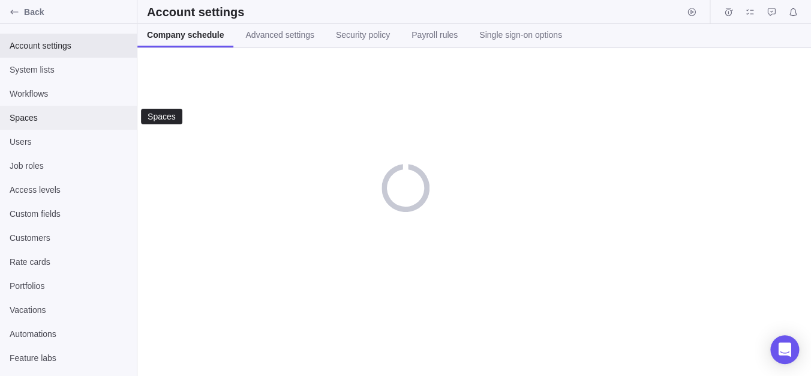
click at [62, 114] on span "Spaces" at bounding box center [69, 118] width 118 height 12
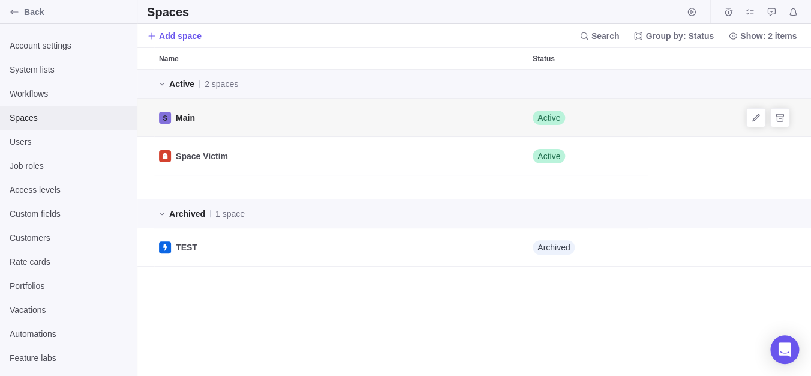
scroll to position [295, 662]
click at [776, 247] on icon "Unarchive" at bounding box center [780, 247] width 10 height 10
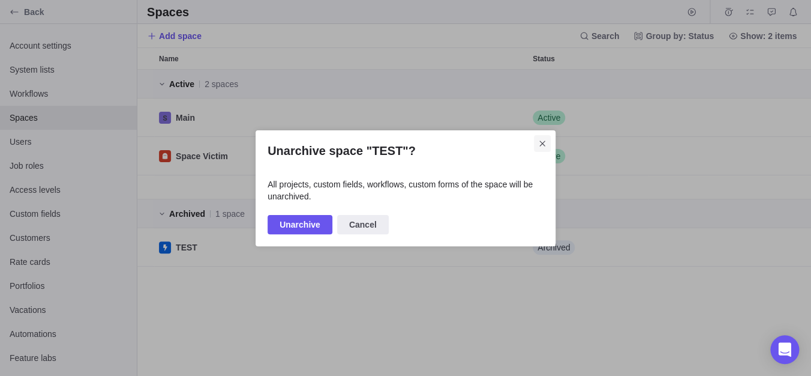
click at [542, 146] on icon "Close" at bounding box center [542, 144] width 10 height 10
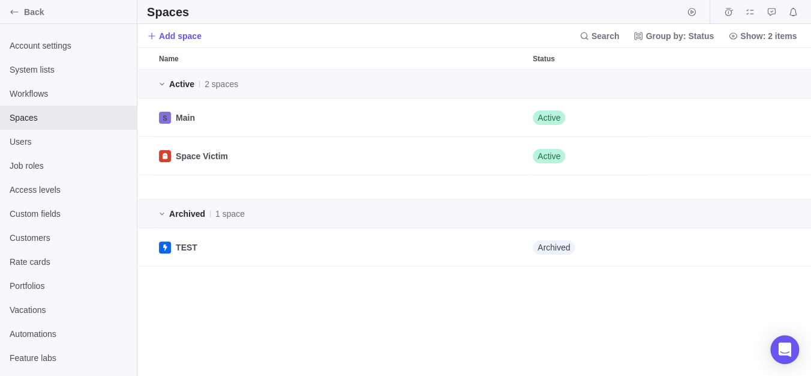
click at [199, 39] on div "Add space Search Group by: Status Show: 2 items" at bounding box center [474, 35] width 674 height 23
click at [185, 39] on span "Add space" at bounding box center [180, 36] width 43 height 12
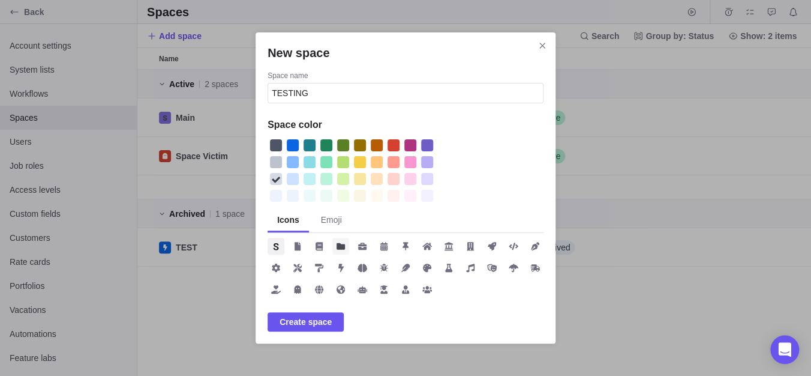
type input "TESTING"
click at [335, 242] on span "New space" at bounding box center [340, 246] width 17 height 17
click at [319, 328] on span "Create space" at bounding box center [306, 321] width 52 height 14
click at [540, 49] on icon "Close" at bounding box center [542, 46] width 10 height 10
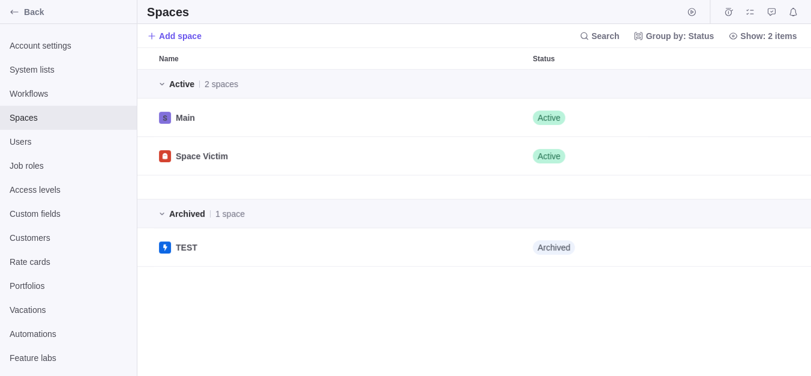
scroll to position [295, 662]
click at [778, 247] on icon "Unarchive" at bounding box center [780, 247] width 10 height 10
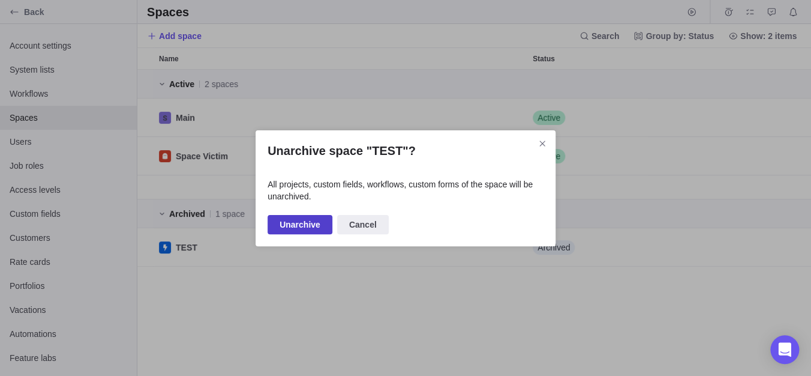
click at [293, 227] on span "Unarchive" at bounding box center [300, 224] width 41 height 14
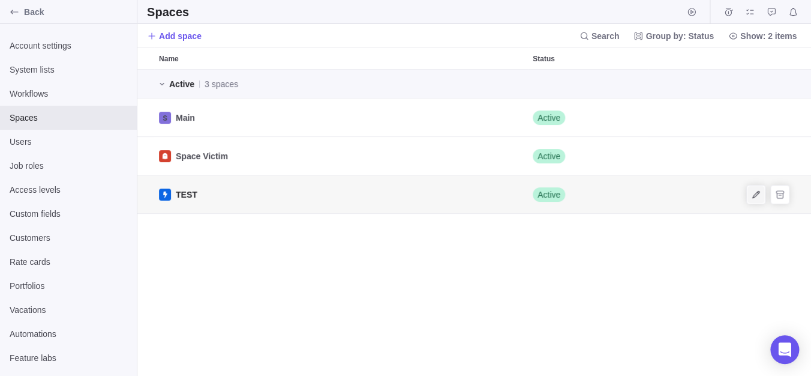
click at [758, 193] on icon "Edit" at bounding box center [755, 193] width 7 height 7
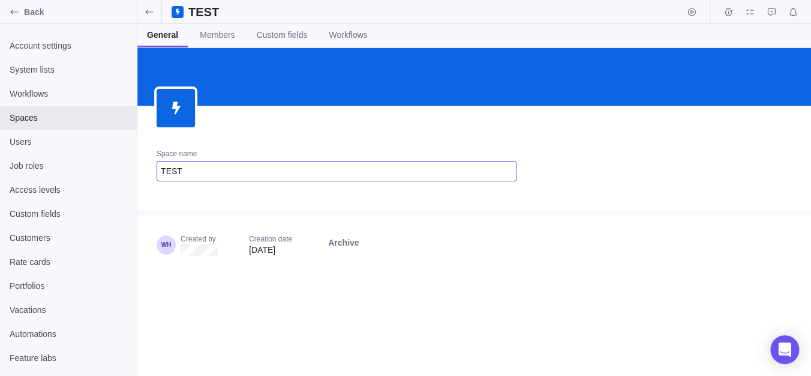
click at [284, 172] on input "TEST" at bounding box center [337, 171] width 360 height 20
type input "TESTING AHH"
click at [151, 16] on icon at bounding box center [150, 12] width 10 height 10
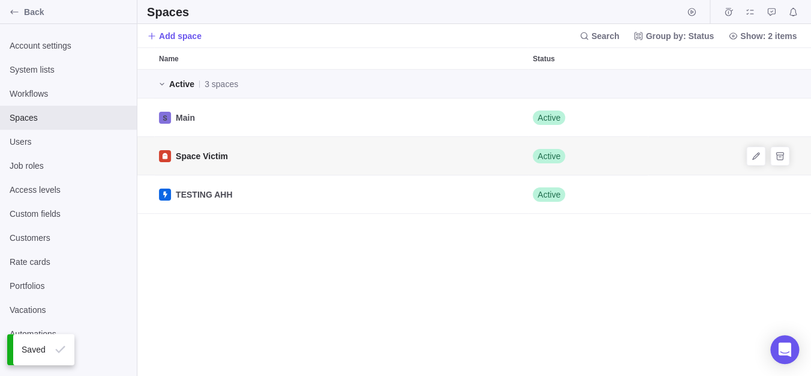
scroll to position [295, 662]
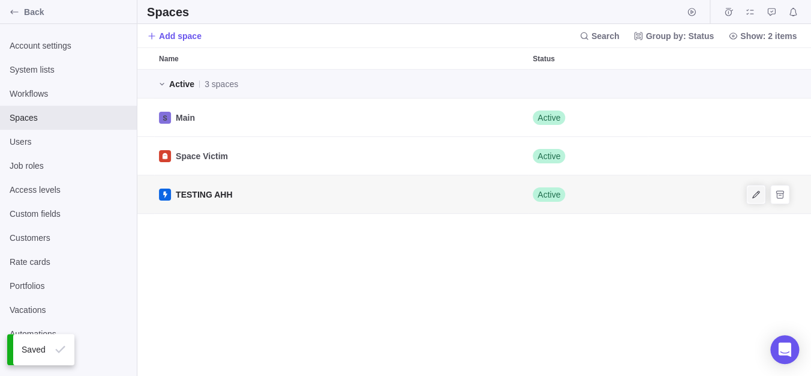
click at [752, 196] on icon "Edit" at bounding box center [756, 195] width 10 height 10
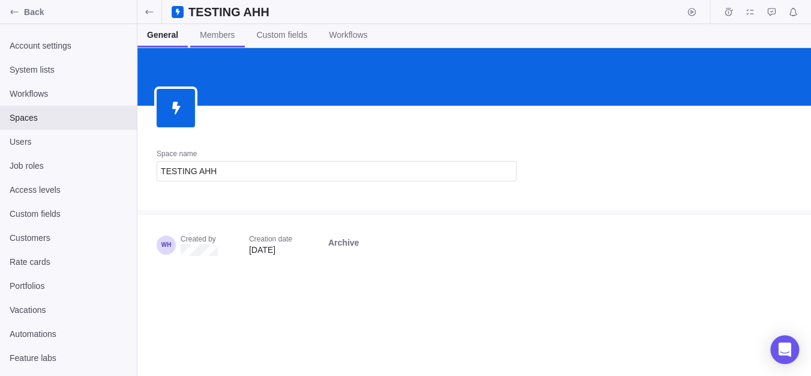
click at [216, 41] on link "Members" at bounding box center [217, 35] width 54 height 23
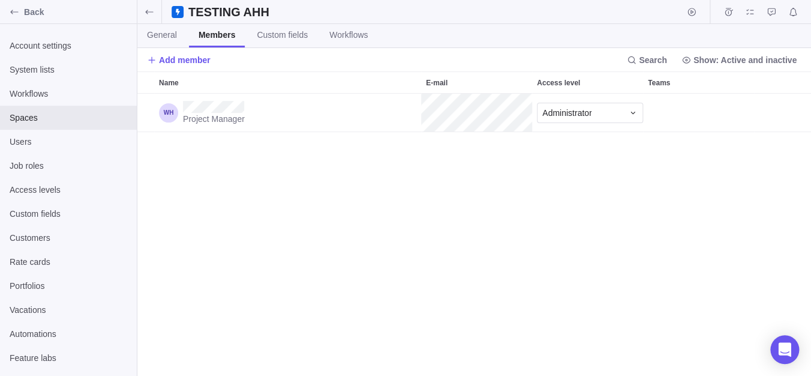
scroll to position [271, 662]
click at [275, 41] on link "Custom fields" at bounding box center [282, 35] width 70 height 23
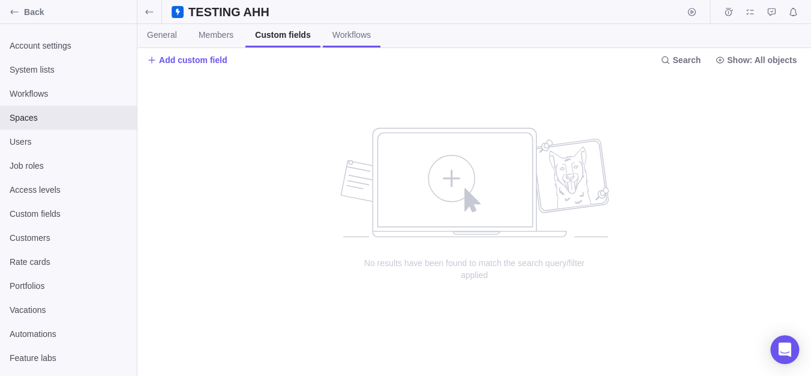
click at [350, 41] on link "Workflows" at bounding box center [352, 35] width 58 height 23
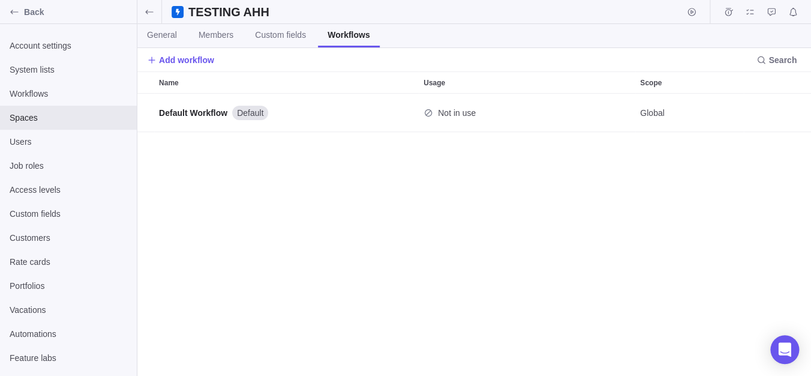
scroll to position [271, 662]
click at [169, 37] on span "General" at bounding box center [162, 35] width 30 height 12
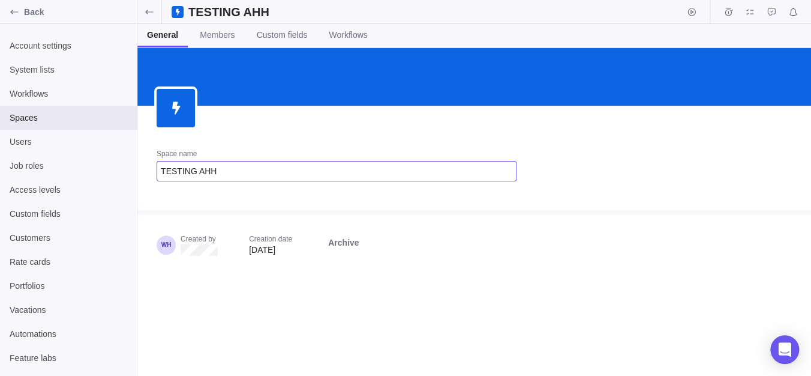
click at [244, 178] on input "TESTING AHH" at bounding box center [337, 171] width 360 height 20
type input "TESTING AHHKK"
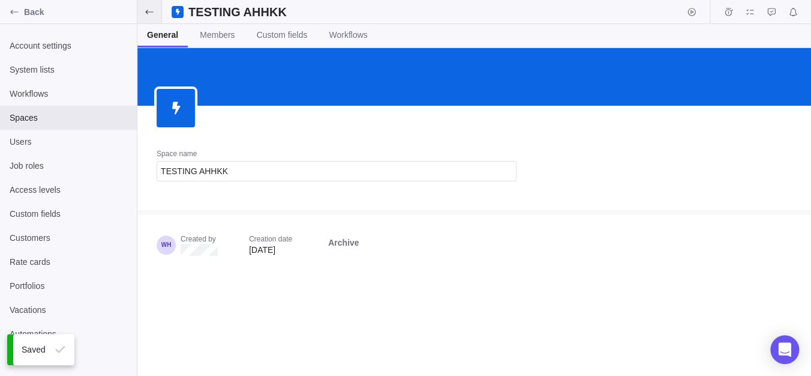
click at [148, 11] on icon at bounding box center [150, 12] width 10 height 10
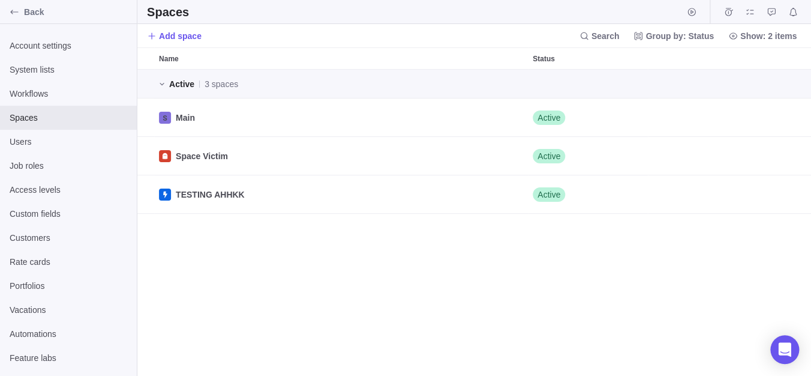
scroll to position [12, 12]
click at [759, 194] on icon "Edit" at bounding box center [756, 195] width 10 height 10
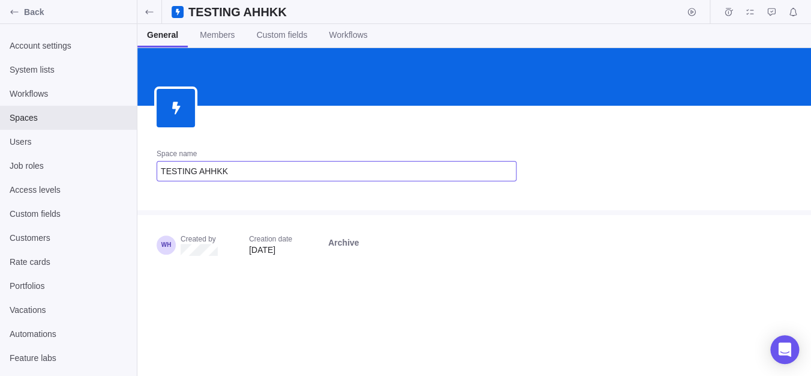
click at [212, 171] on input "TESTING AHHKK" at bounding box center [337, 171] width 360 height 20
type input "TESTINGS"
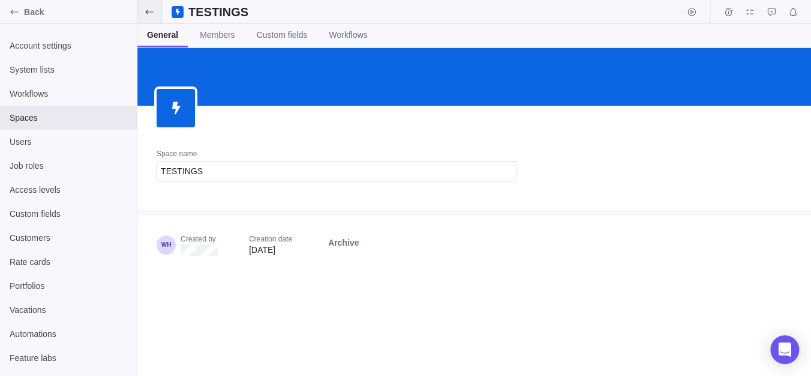
click at [146, 13] on icon at bounding box center [149, 12] width 8 height 4
